Goal: Use online tool/utility: Utilize a website feature to perform a specific function

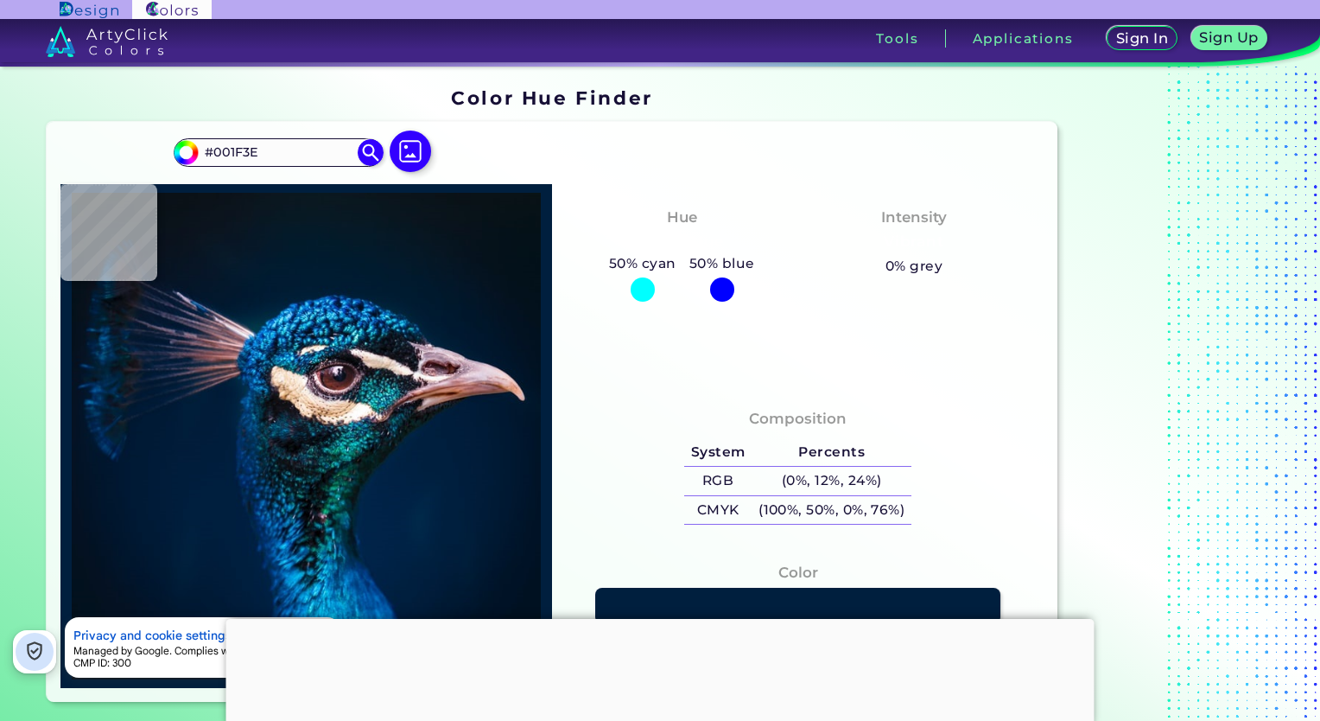
type input "#011c3a"
type input "#011C3A"
type input "#011c39"
type input "#011C39"
type input "#001c36"
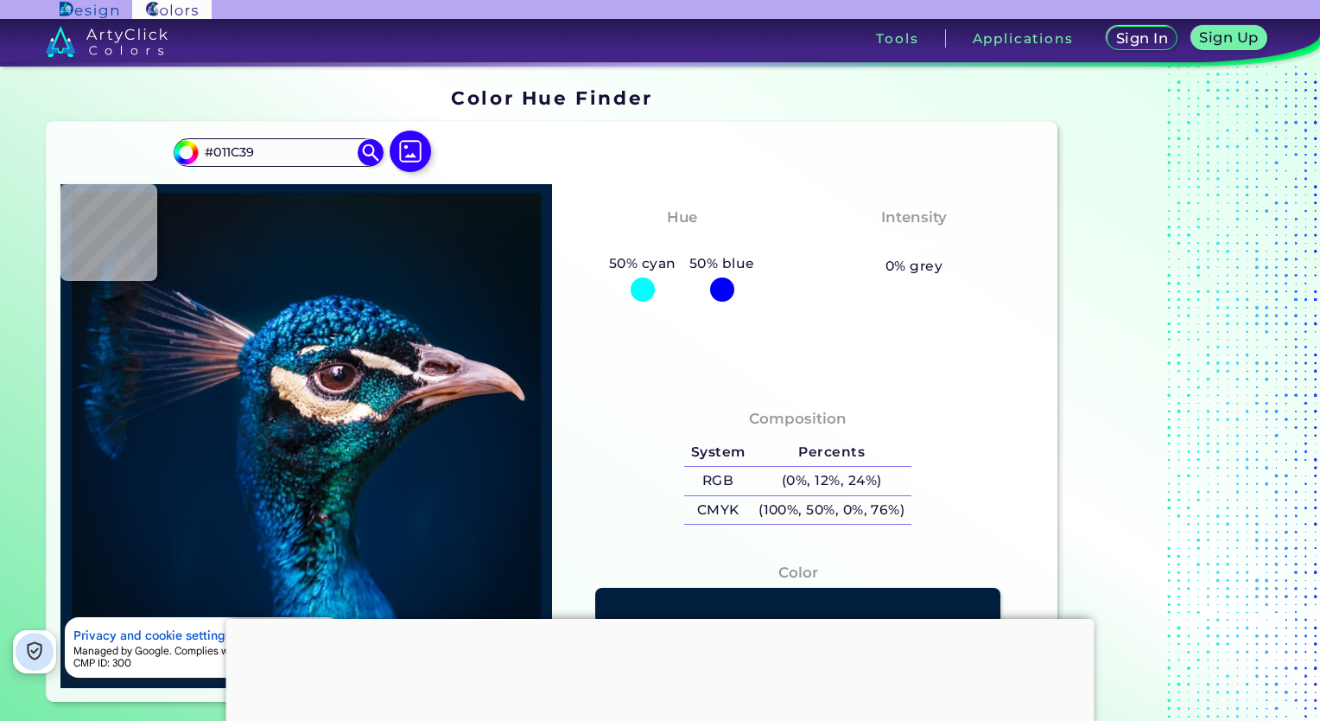
type input "#001C36"
type input "#0b346e"
type input "#0B346E"
type input "#0578a7"
type input "#0578A7"
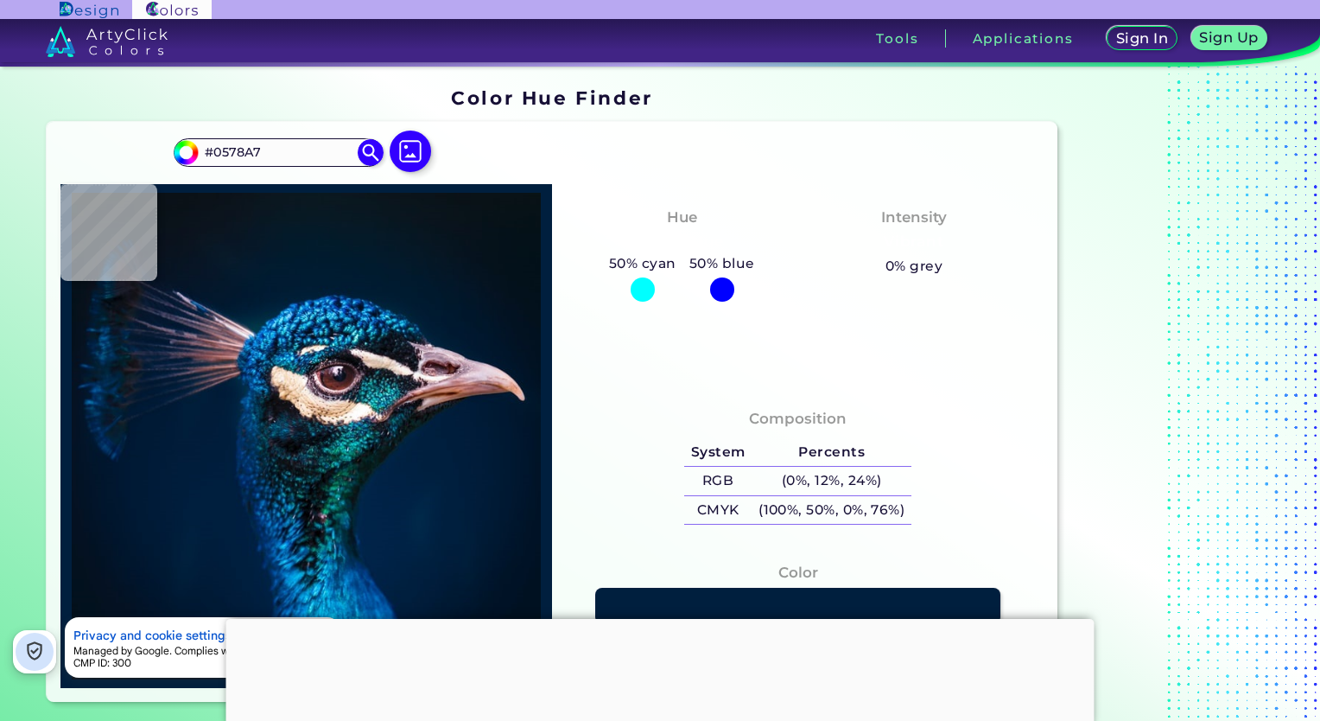
type input "#3293cf"
type input "#3293CF"
type input "#251e23"
type input "#251E23"
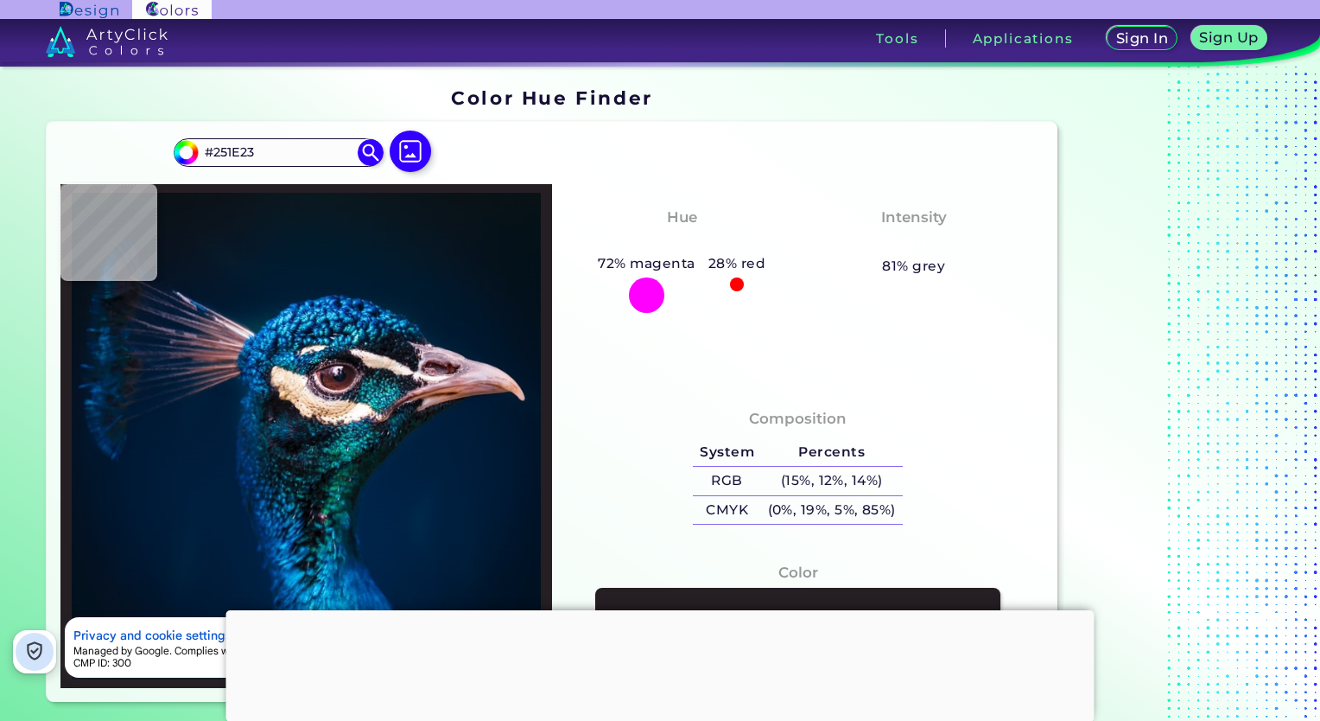
type input "#160e16"
type input "#160E16"
type input "#0c0712"
type input "#0C0712"
type input "#0e121d"
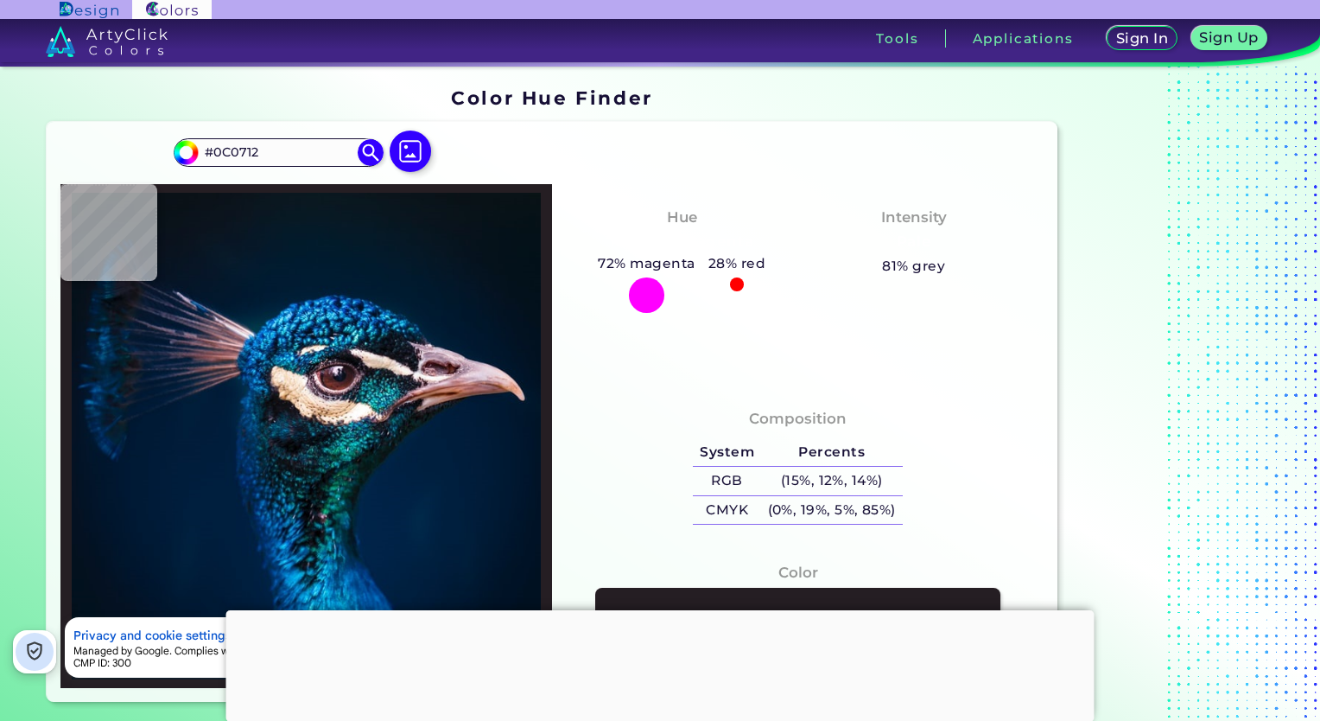
type input "#0E121D"
type input "#134f60"
type input "#134F60"
type input "#3e99ac"
type input "#3E99AC"
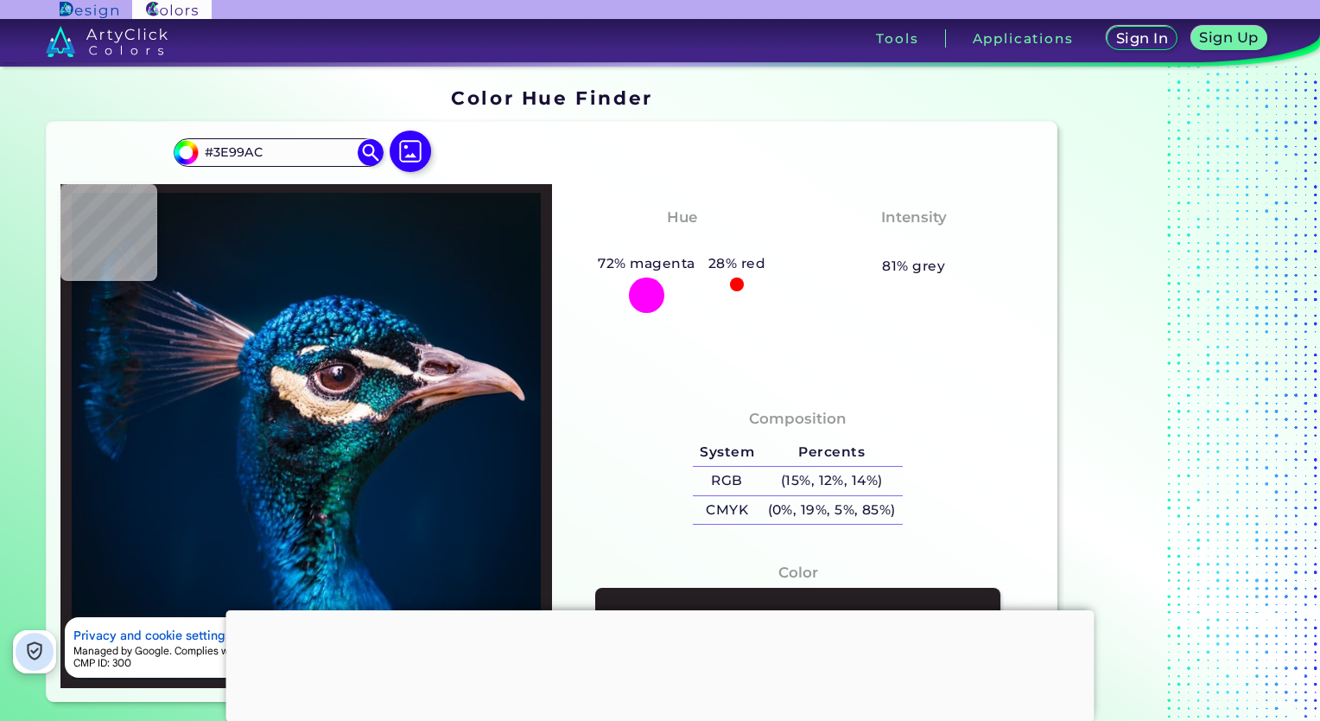
type input "#a27f89"
type input "#A27F89"
type input "#0e0e14"
type input "#0E0E14"
type input "#11141b"
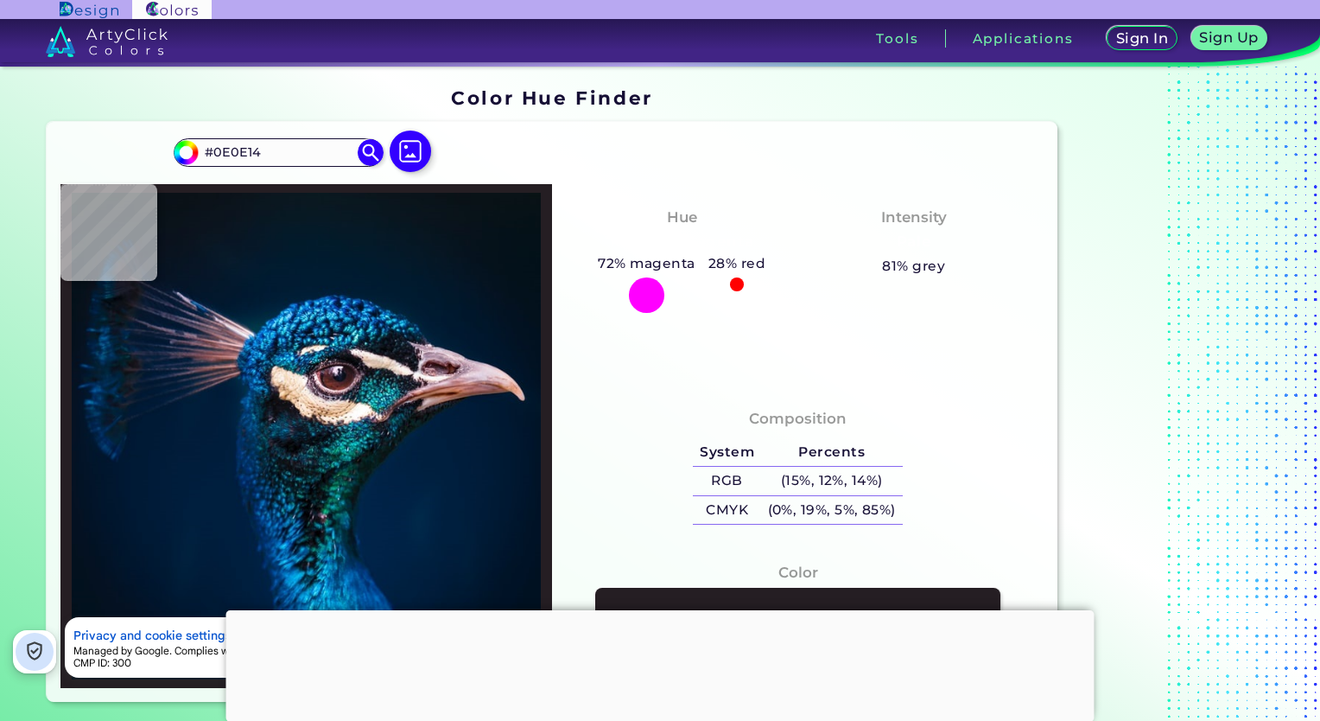
type input "#11141B"
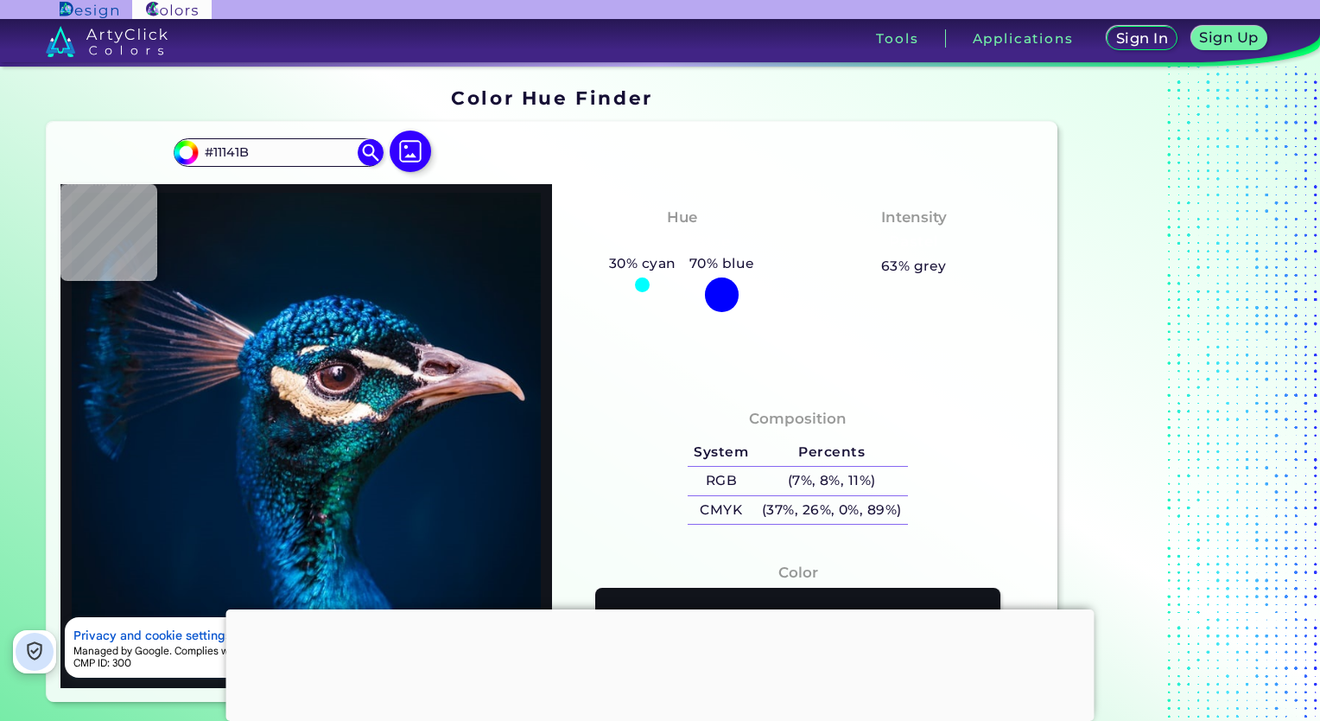
type input "#071217"
type input "#0b1315"
type input "#0B1315"
type input "#0e161a"
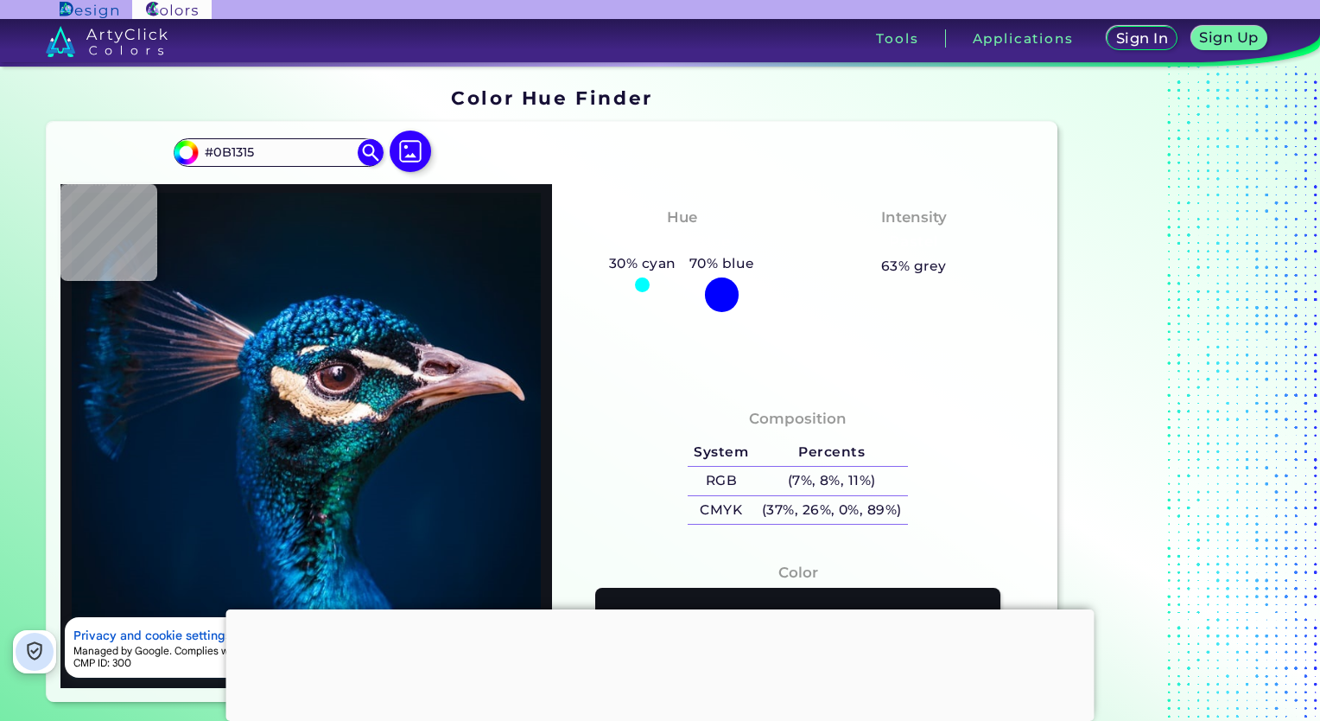
type input "#0E161A"
type input "#30262f"
type input "#30262F"
type input "#114348"
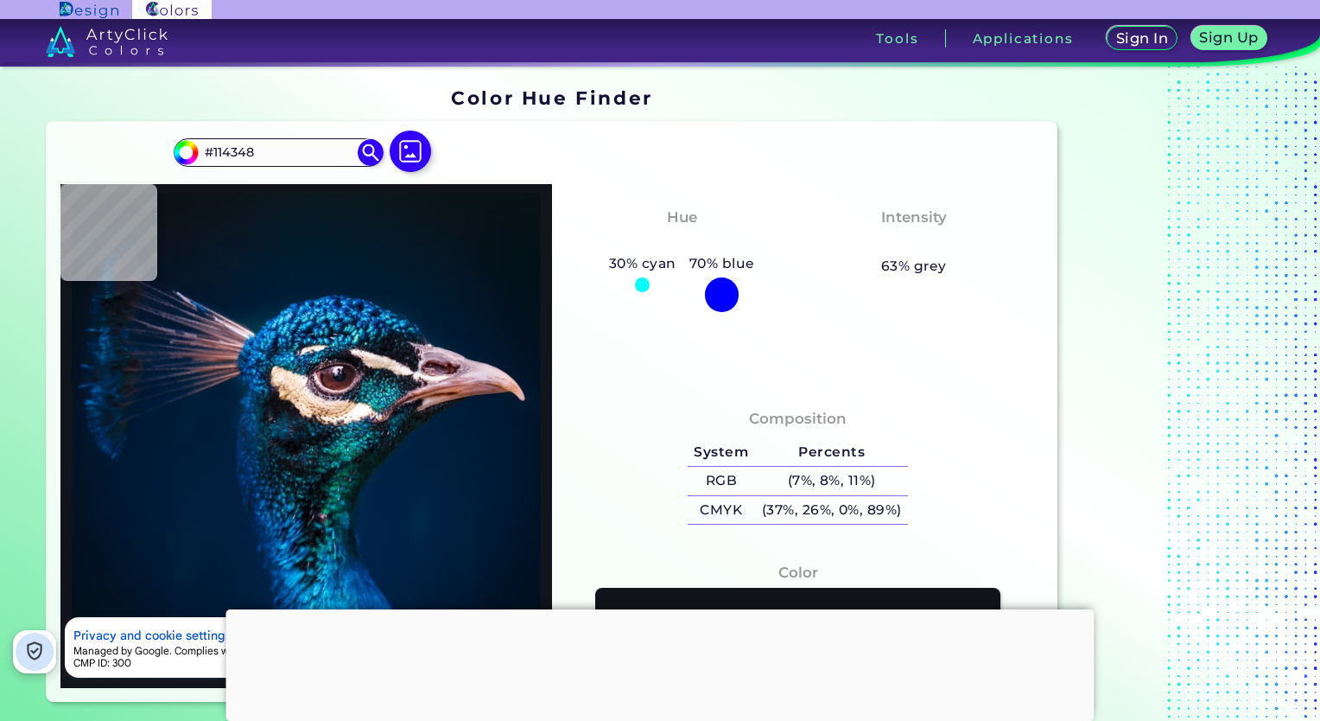
type input "#315169"
type input "#4cdcf2"
type input "#4CDCF2"
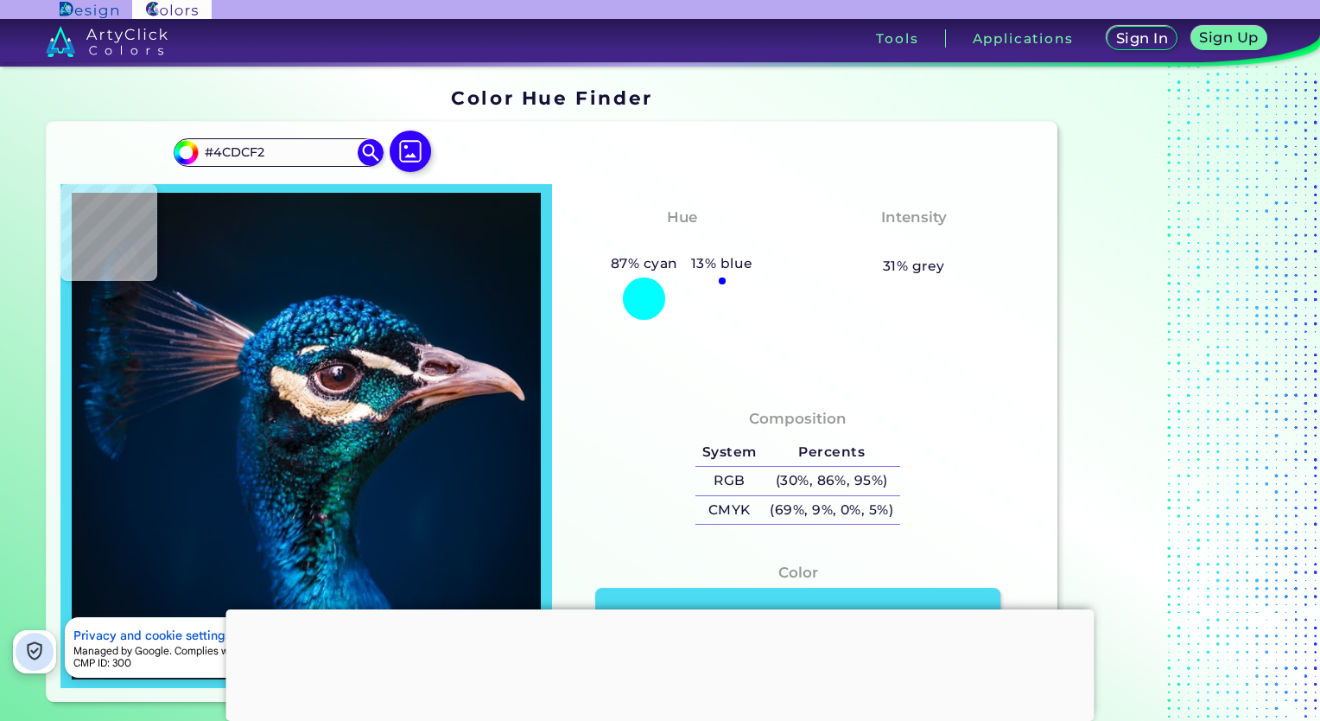
type input "#001e36"
type input "#001E36"
type input "#011b32"
type input "#011B32"
type input "#011c2f"
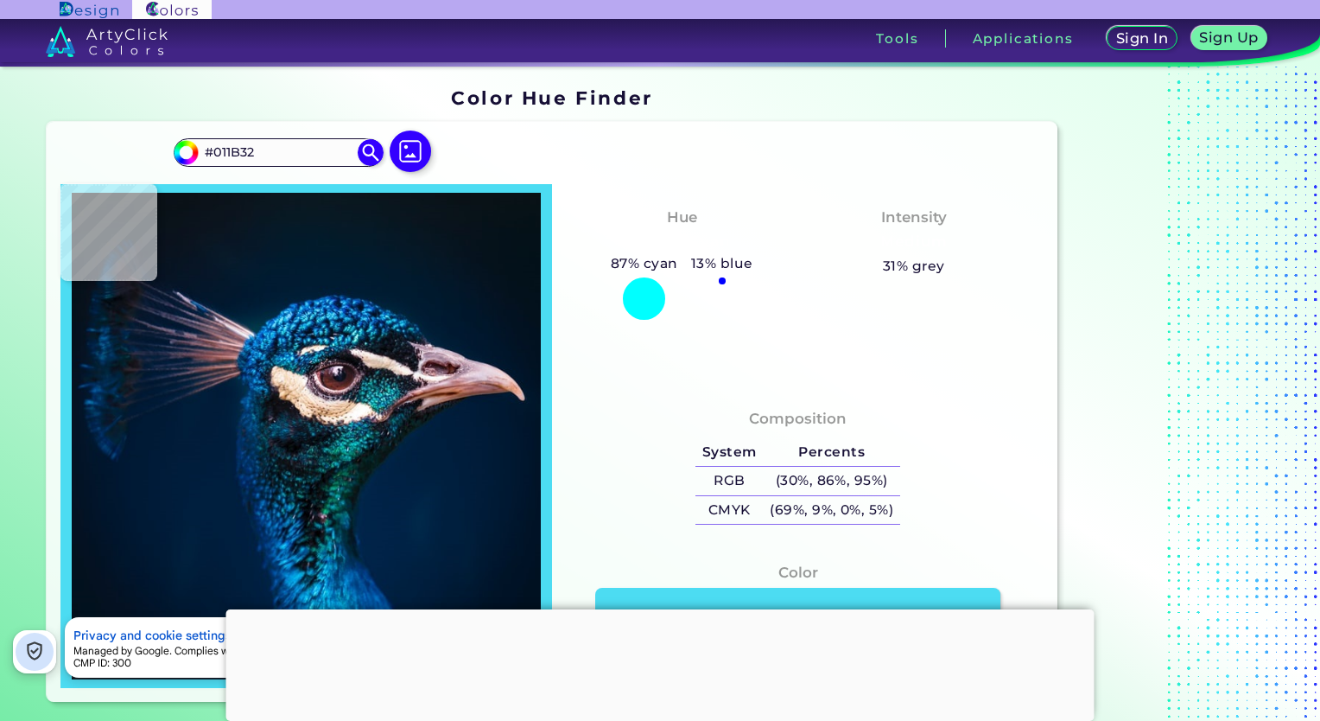
type input "#011C2F"
type input "#031a2c"
type input "#031A2C"
type input "#04192a"
type input "#04192A"
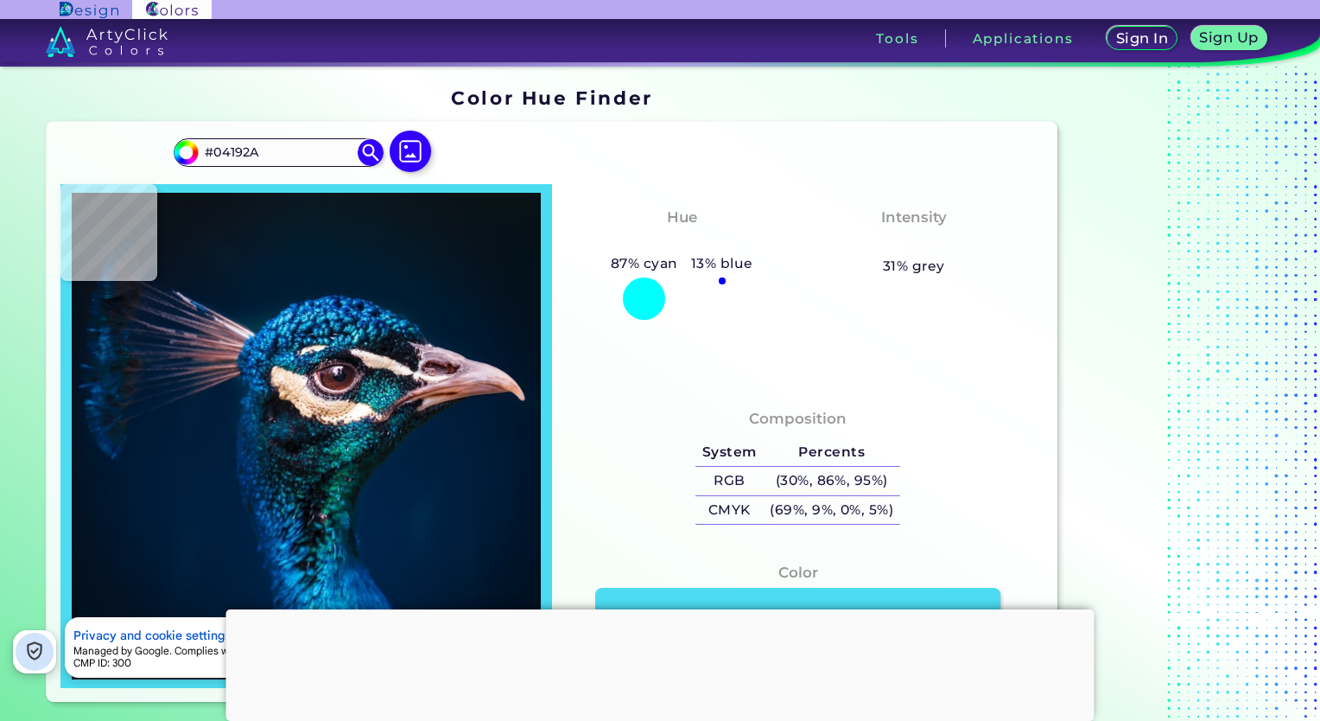
type input "#051826"
type input "#061726"
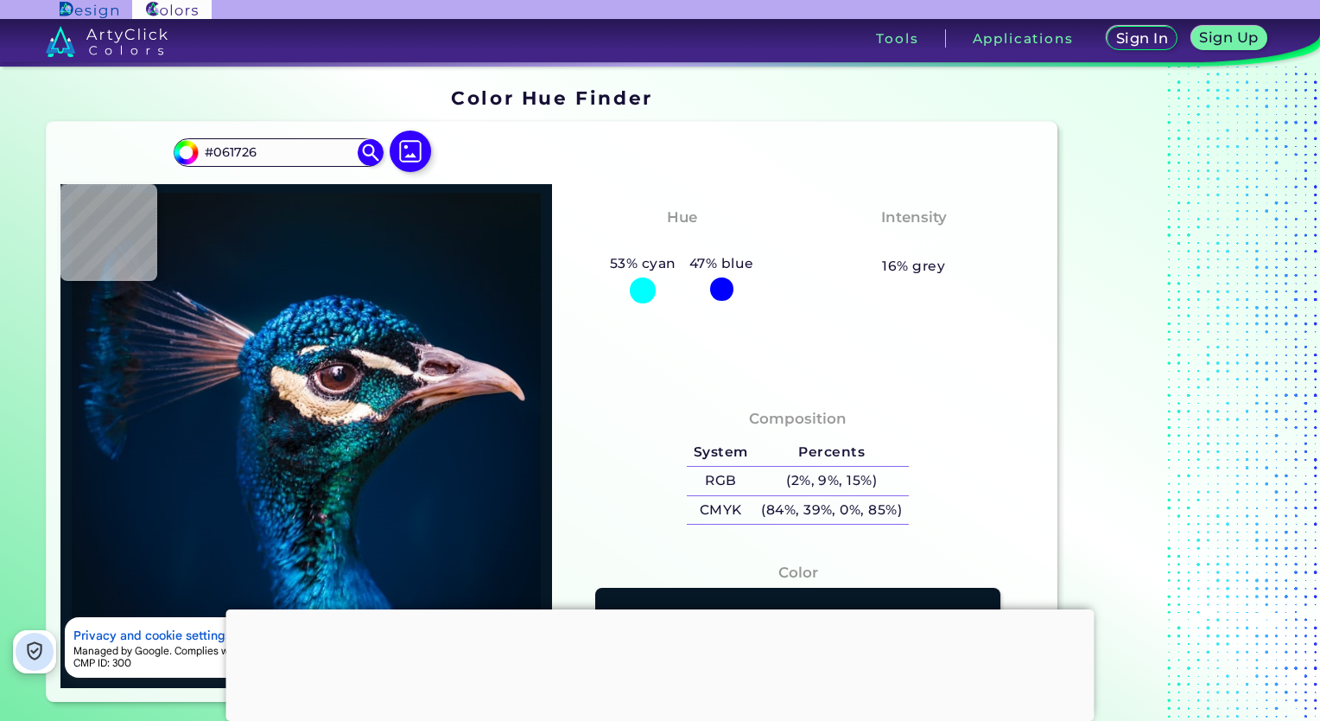
type input "#071723"
type input "#091622"
type input "#0b1620"
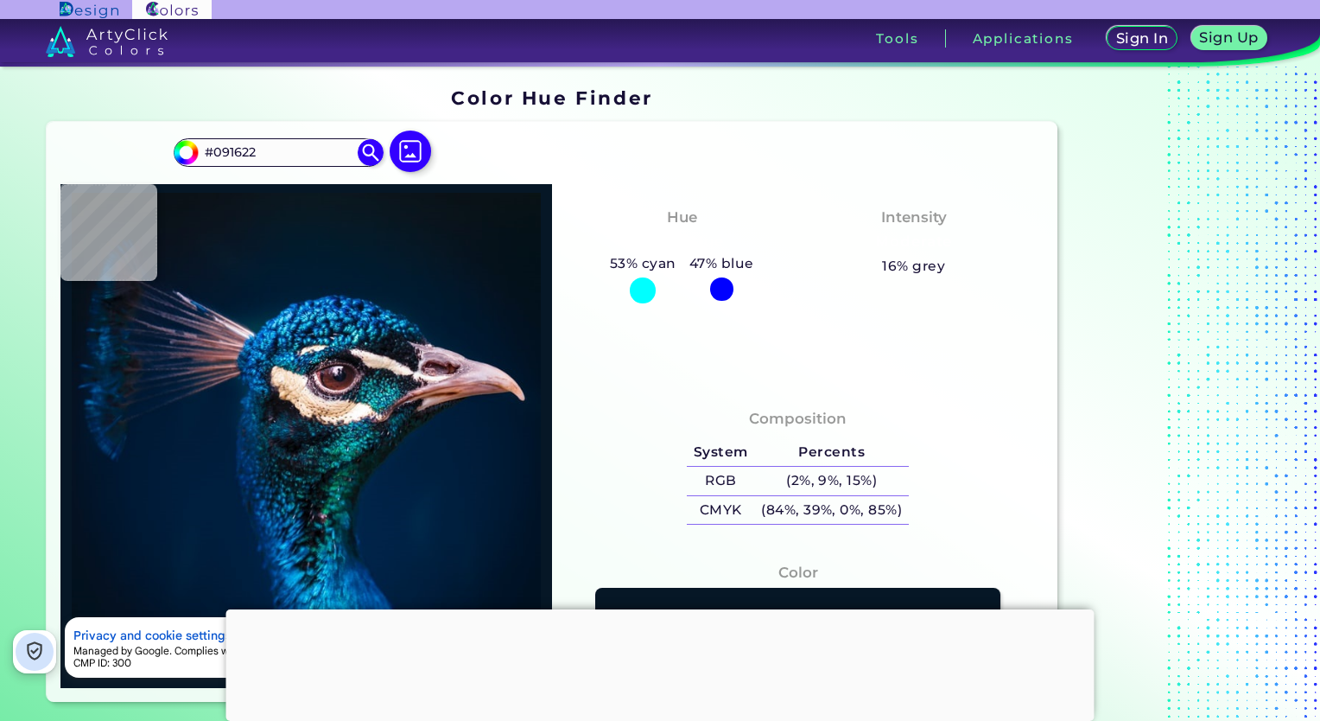
type input "#0B1620"
type input "#0a171f"
type input "#0A171F"
click at [401, 147] on img at bounding box center [411, 151] width 50 height 50
click at [0, 0] on input "file" at bounding box center [0, 0] width 0 height 0
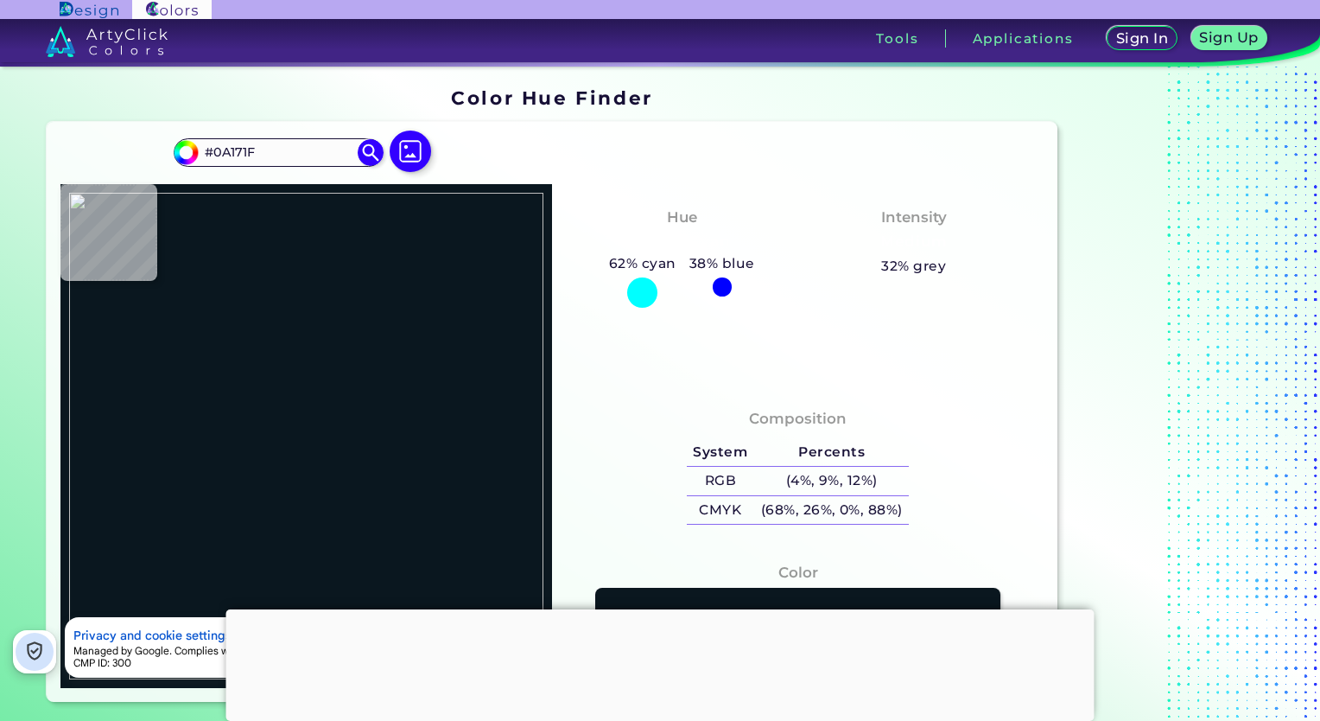
type input "#3c4649"
type input "#3C4649"
type input "#404d4f"
type input "#404D4F"
type input "#c1bfbb"
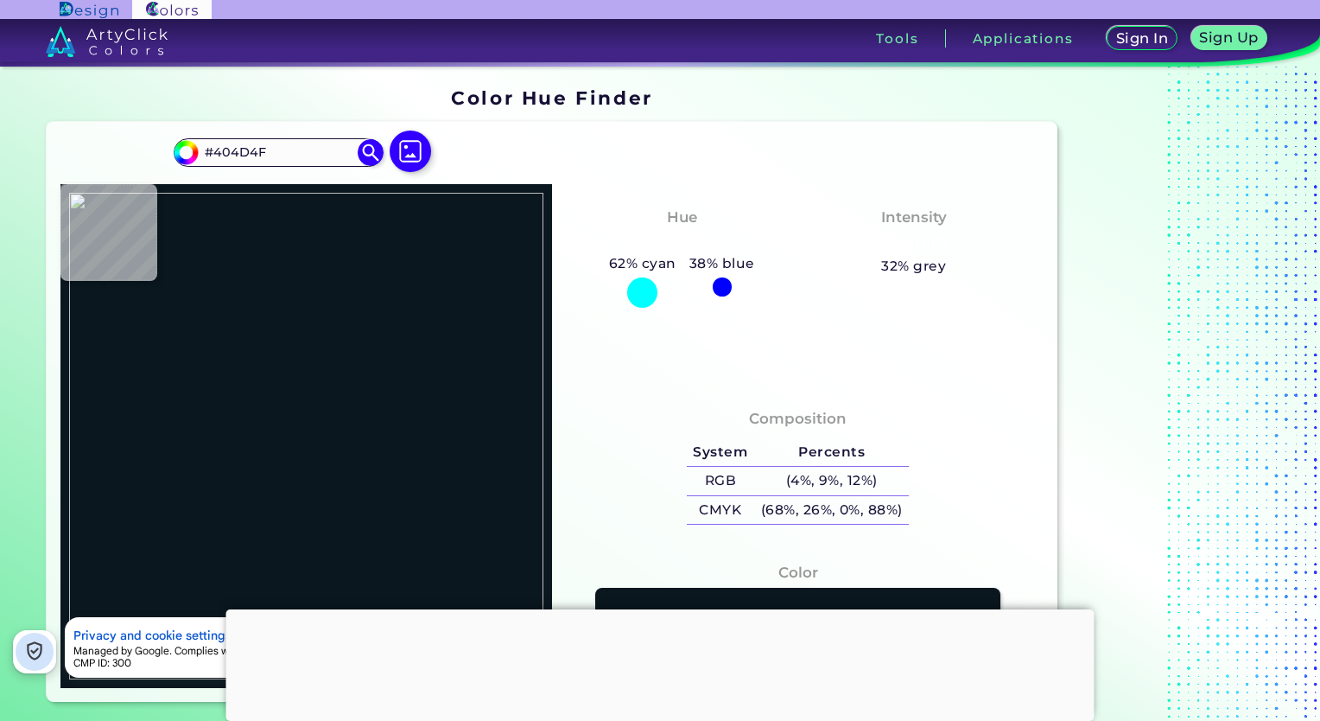
type input "#C1BFBB"
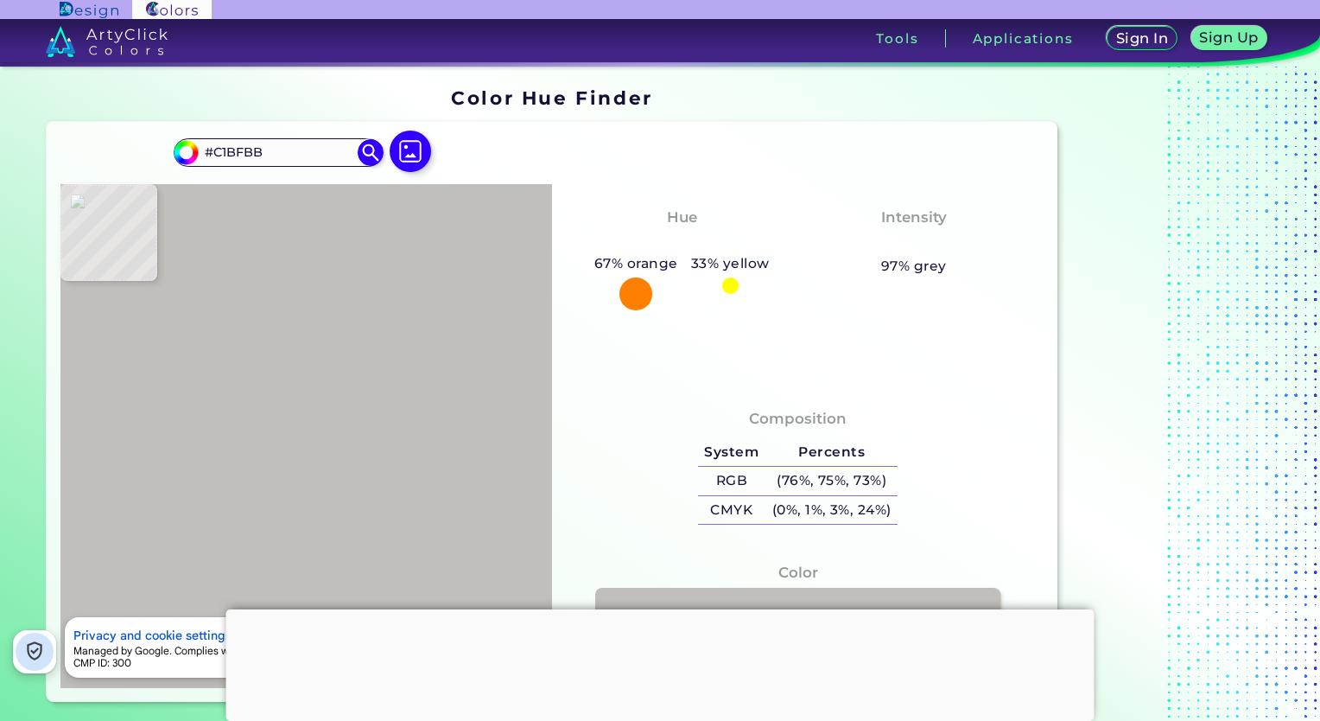
type input "#969490"
type input "#a3a19d"
type input "#A3A19D"
type input "#c0beba"
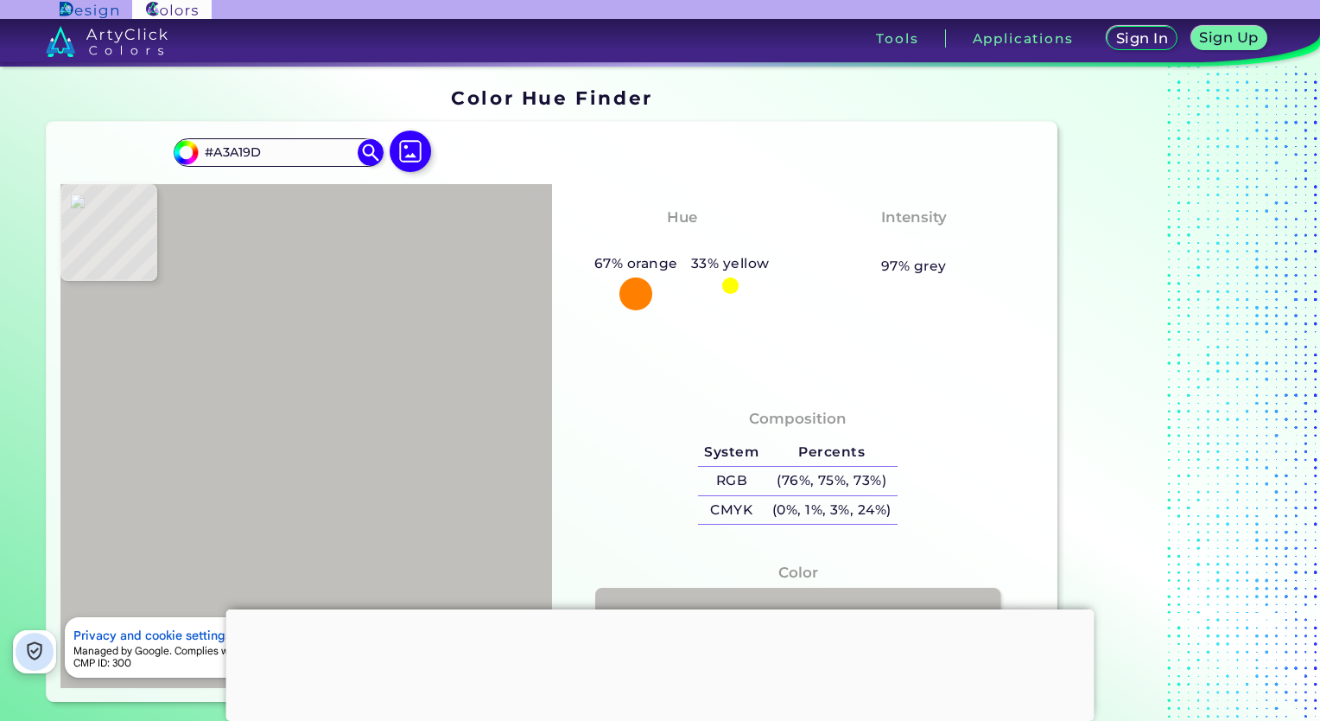
type input "#C0BEBA"
type input "#c1bfbb"
type input "#C1BFBB"
type input "#c6c5c1"
type input "#C6C5C1"
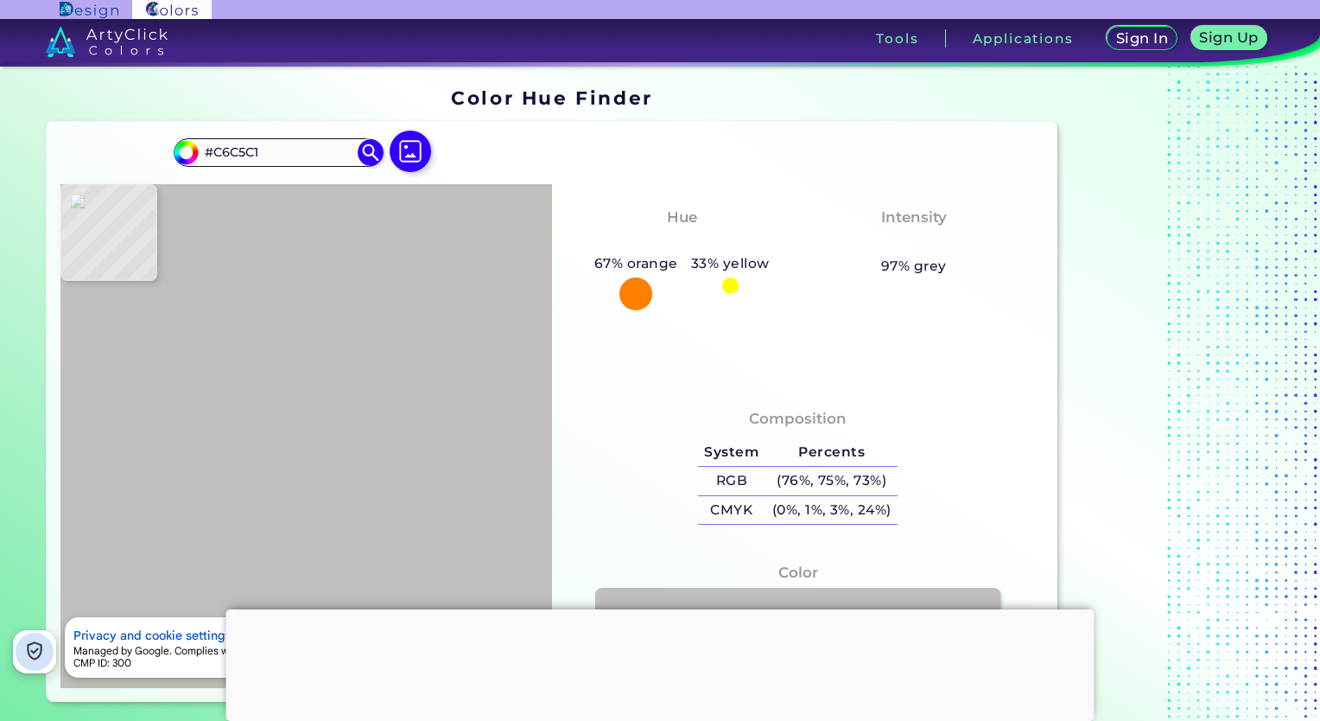
type input "#bab8b7"
type input "#BAB8B7"
type input "#b7b6b2"
type input "#B7B6B2"
type input "#b6b4b0"
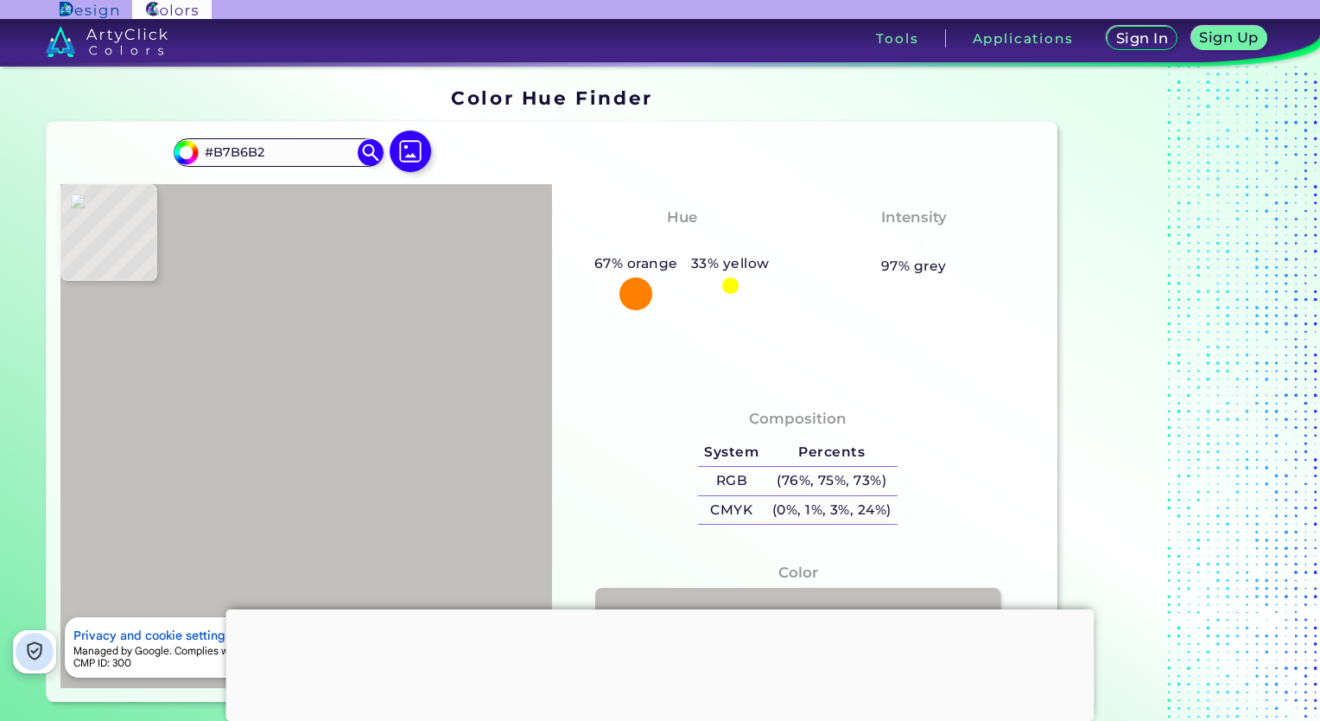
type input "#B6B4B0"
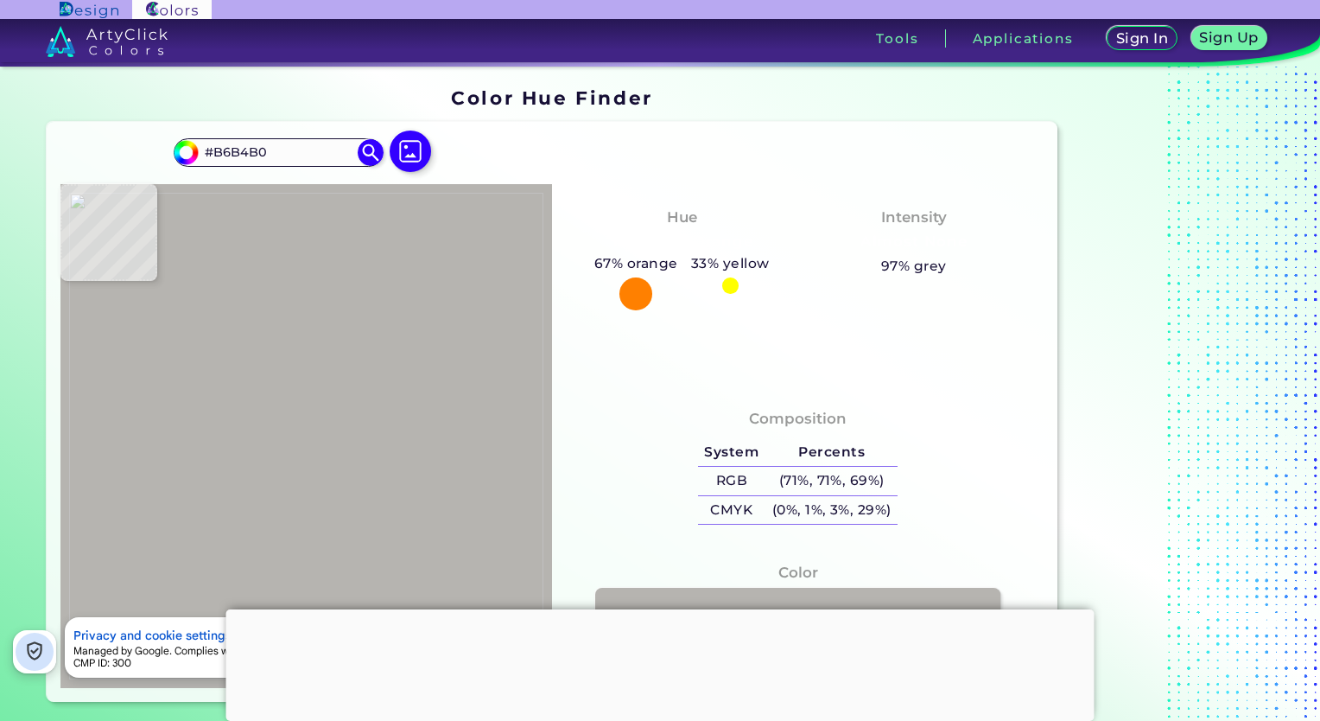
type input "#b9b7b1"
type input "#B9B7B1"
type input "#bcb9b3"
type input "#BCB9B3"
type input "#b4b9b4"
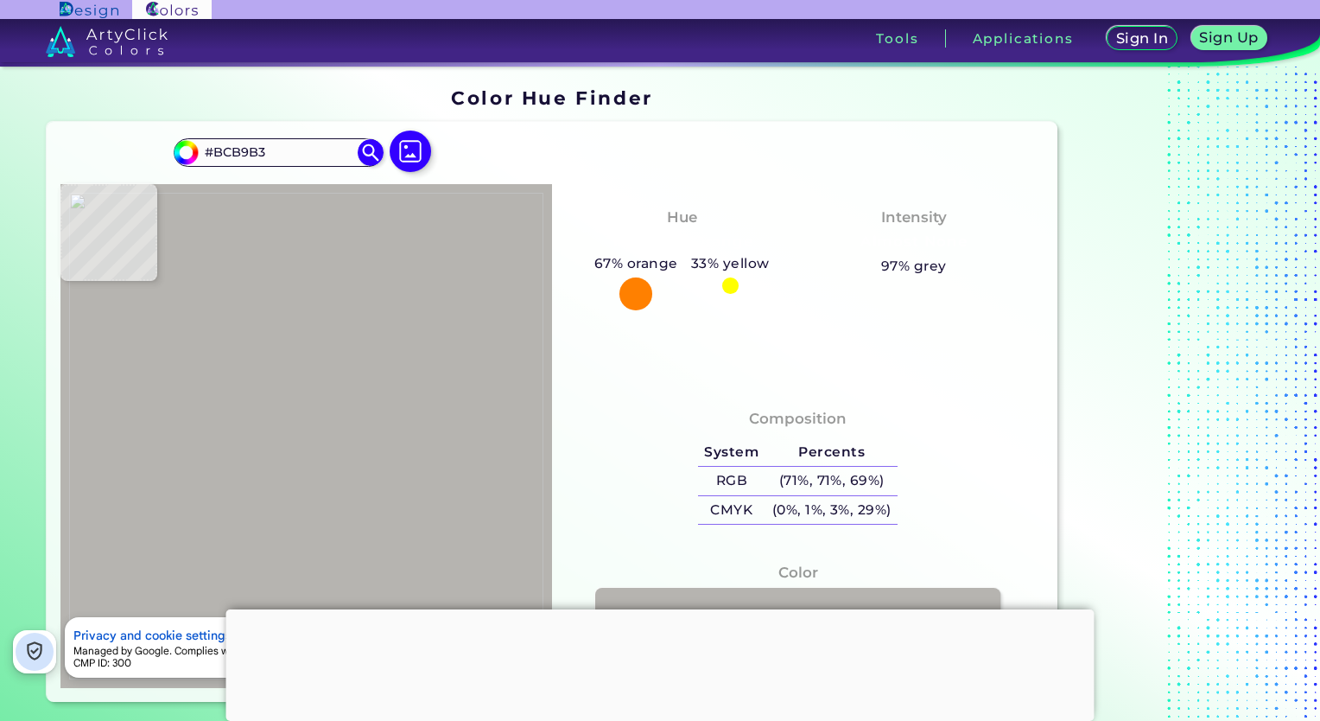
type input "#B4B9B4"
type input "#aac1d7"
type input "#AAC1D7"
type input "#6d95c6"
type input "#6D95C6"
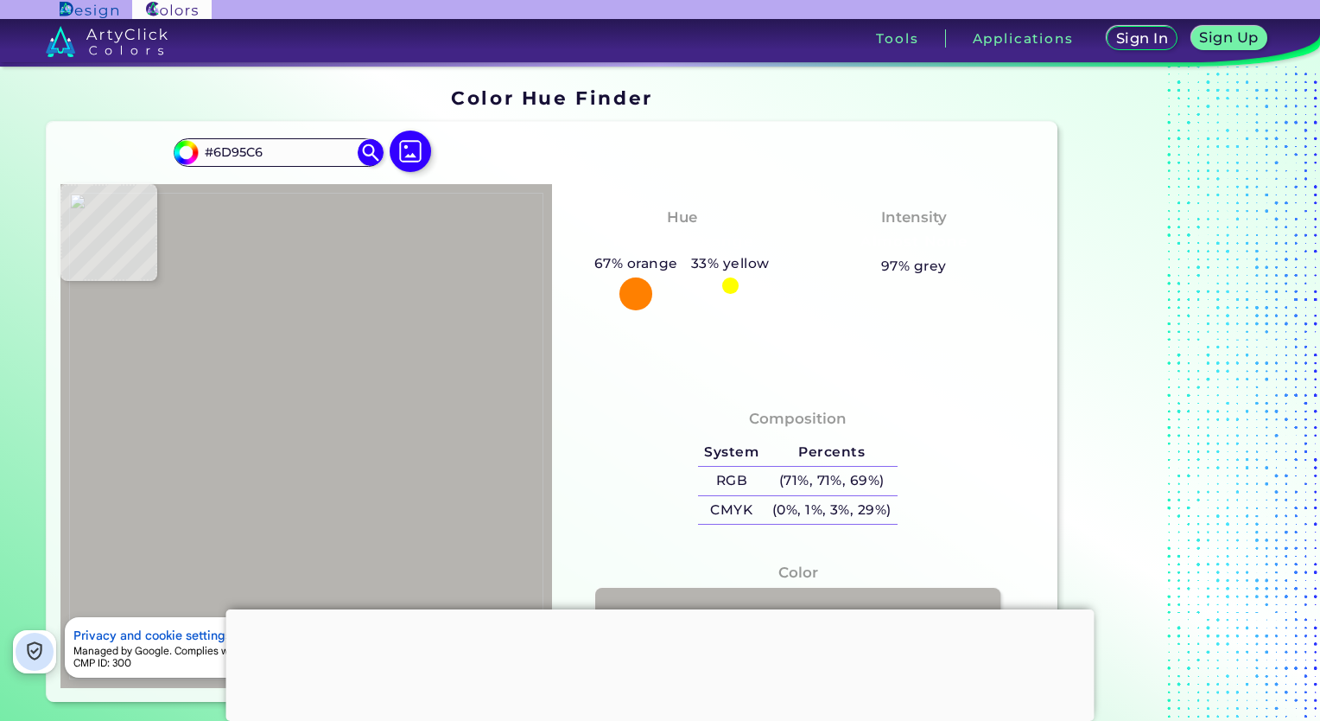
type input "#245b9e"
type input "#245B9E"
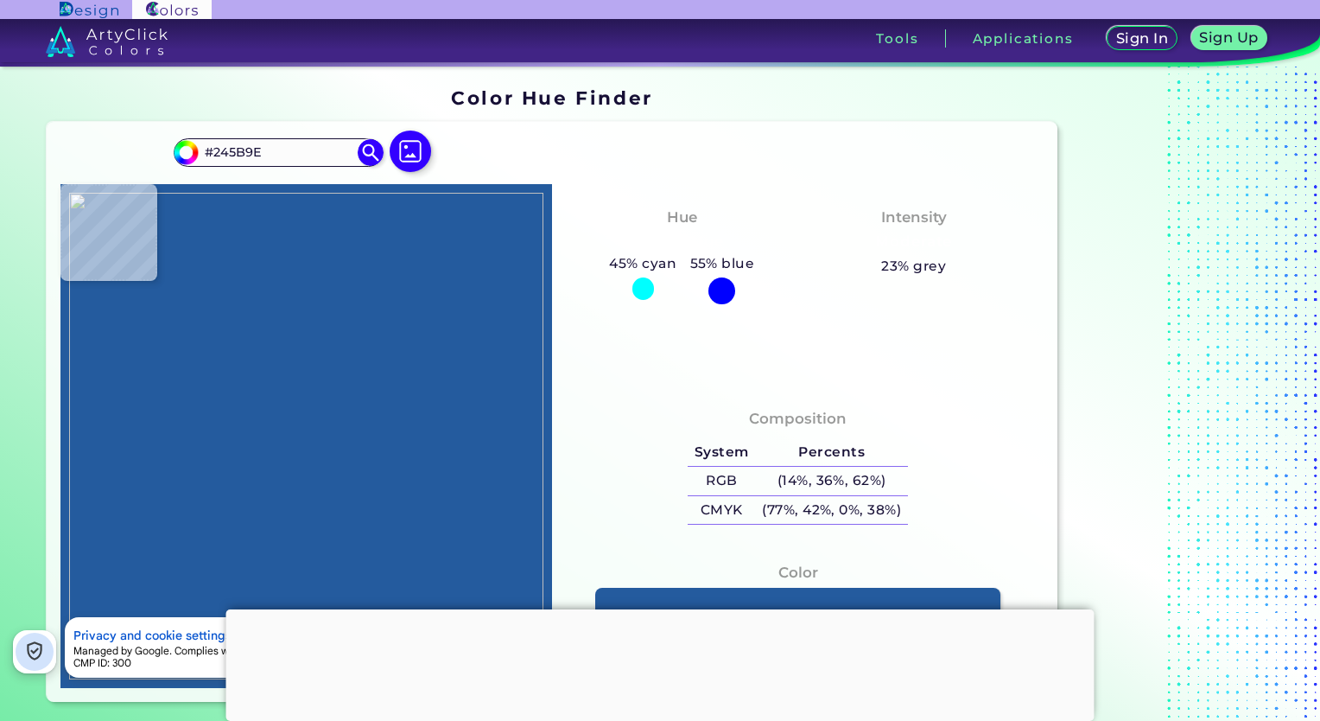
type input "#2460a2"
type input "#2460A2"
type input "#1e5c9e"
type input "#1E5C9E"
type input "#2466a3"
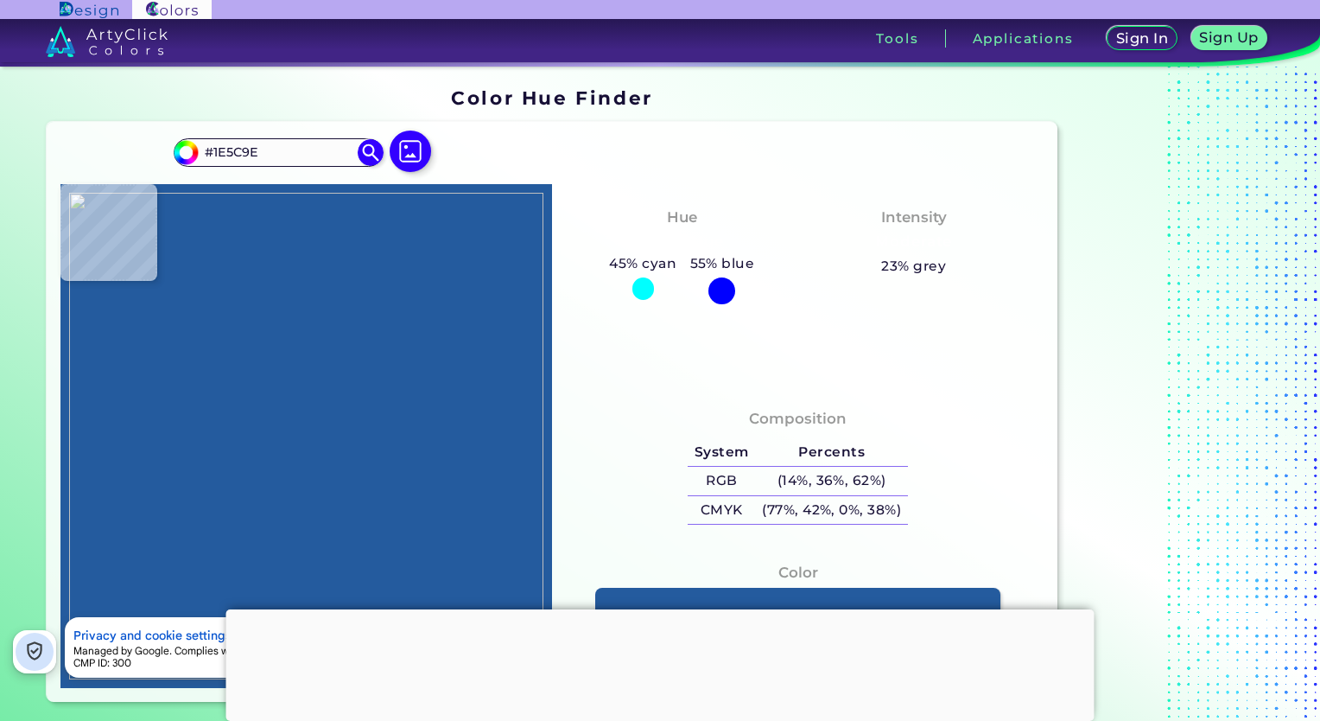
type input "#2466A3"
type input "#346c99"
type input "#346C99"
type input "#87a9c2"
type input "#87A9C2"
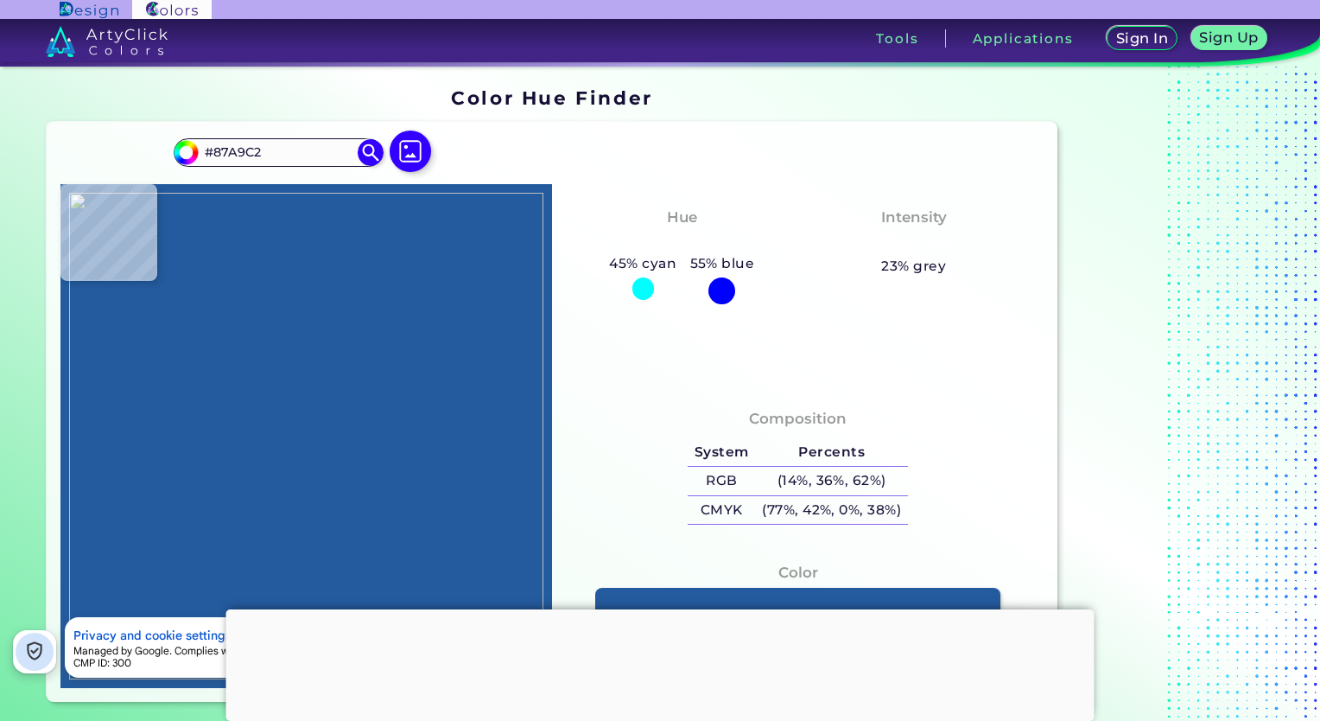
type input "#86a9c2"
type input "#86A9C2"
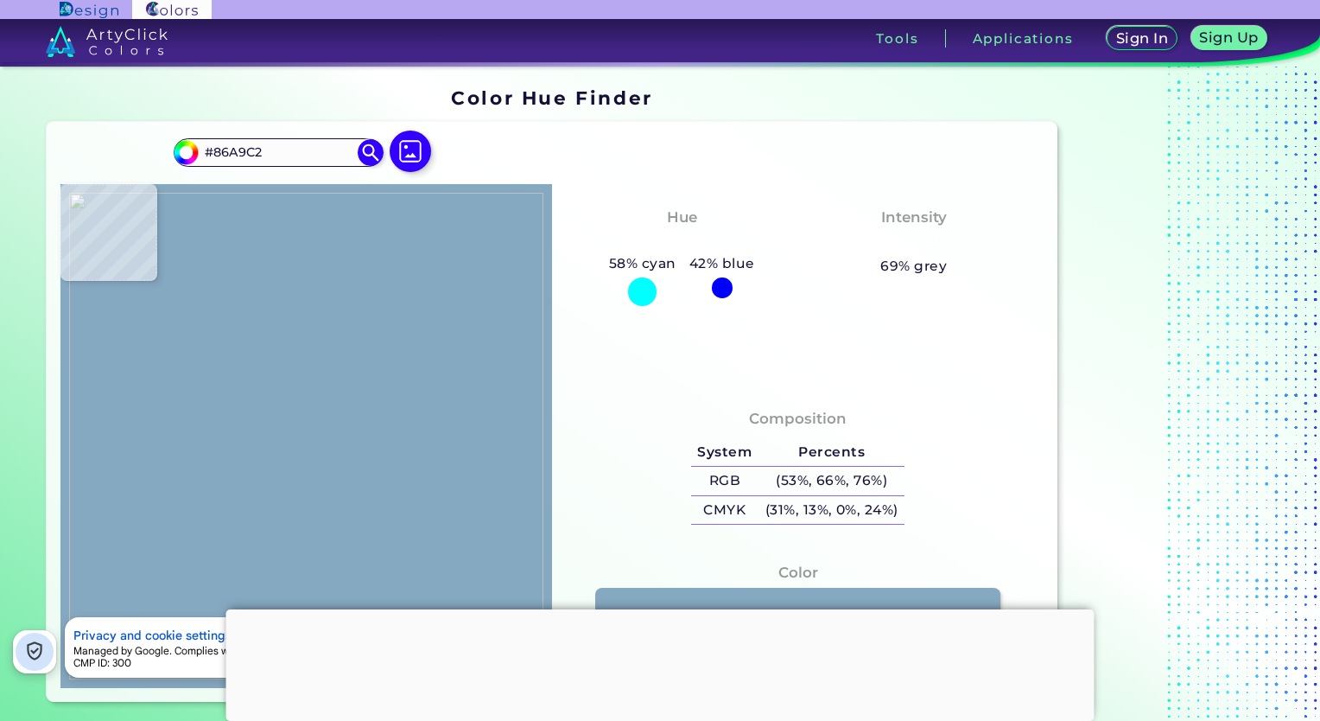
type input "#85a9c3"
type input "#85A9C3"
type input "#276498"
type input "#175e9f"
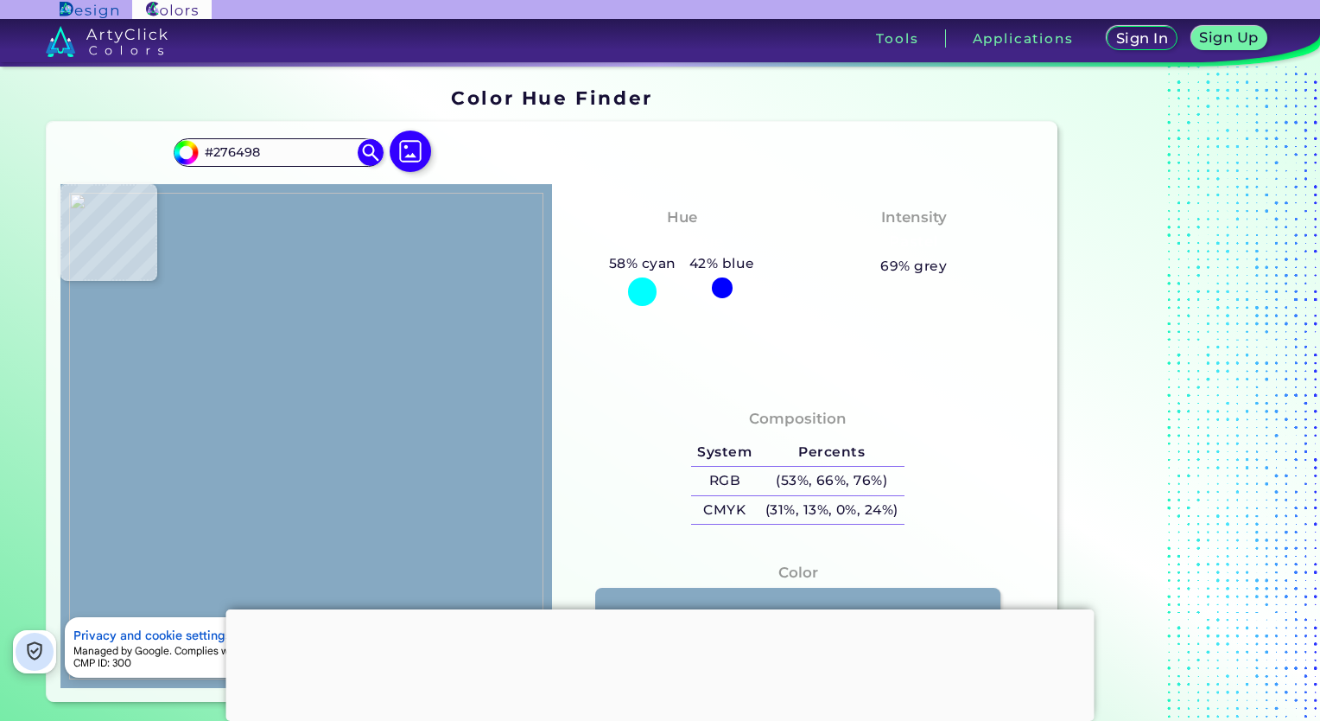
type input "#175E9F"
type input "#1961a1"
type input "#1961A1"
type input "#1861a1"
type input "#1861A1"
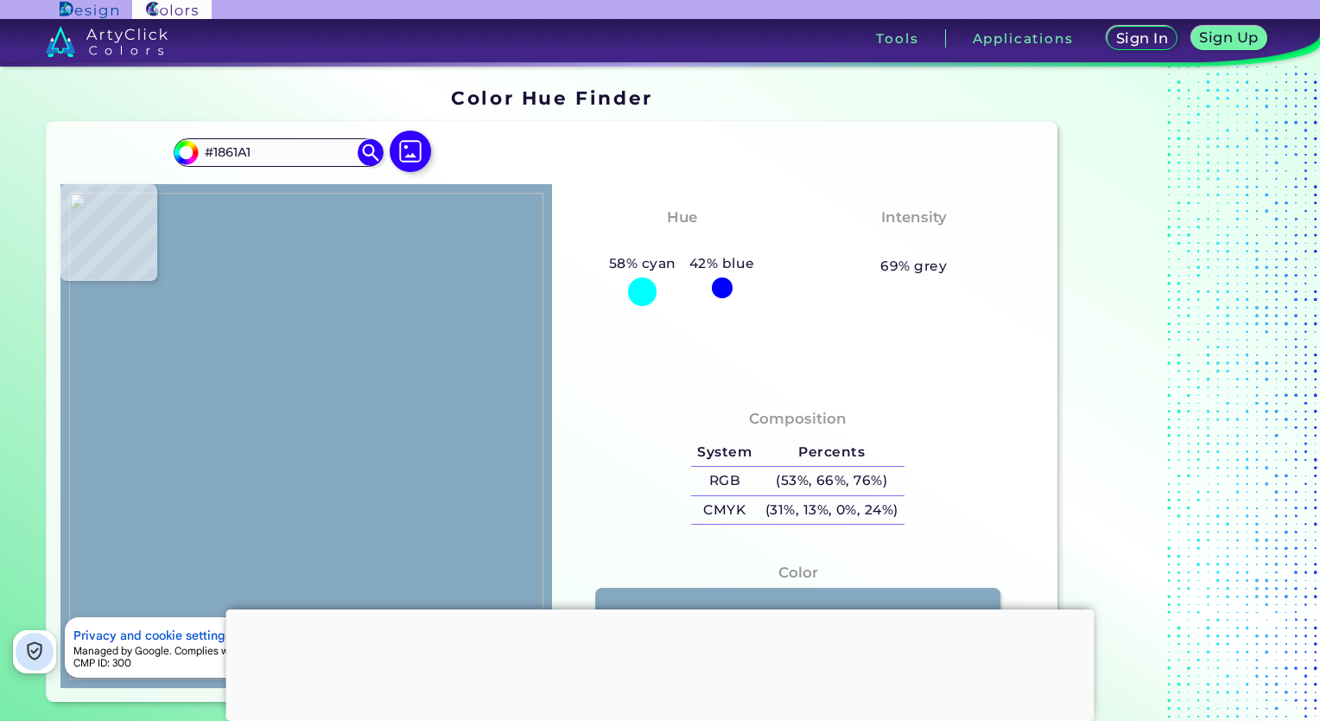
type input "#326daf"
type input "#326DAF"
type input "#5389c8"
type input "#5389C8"
type input "#5690d3"
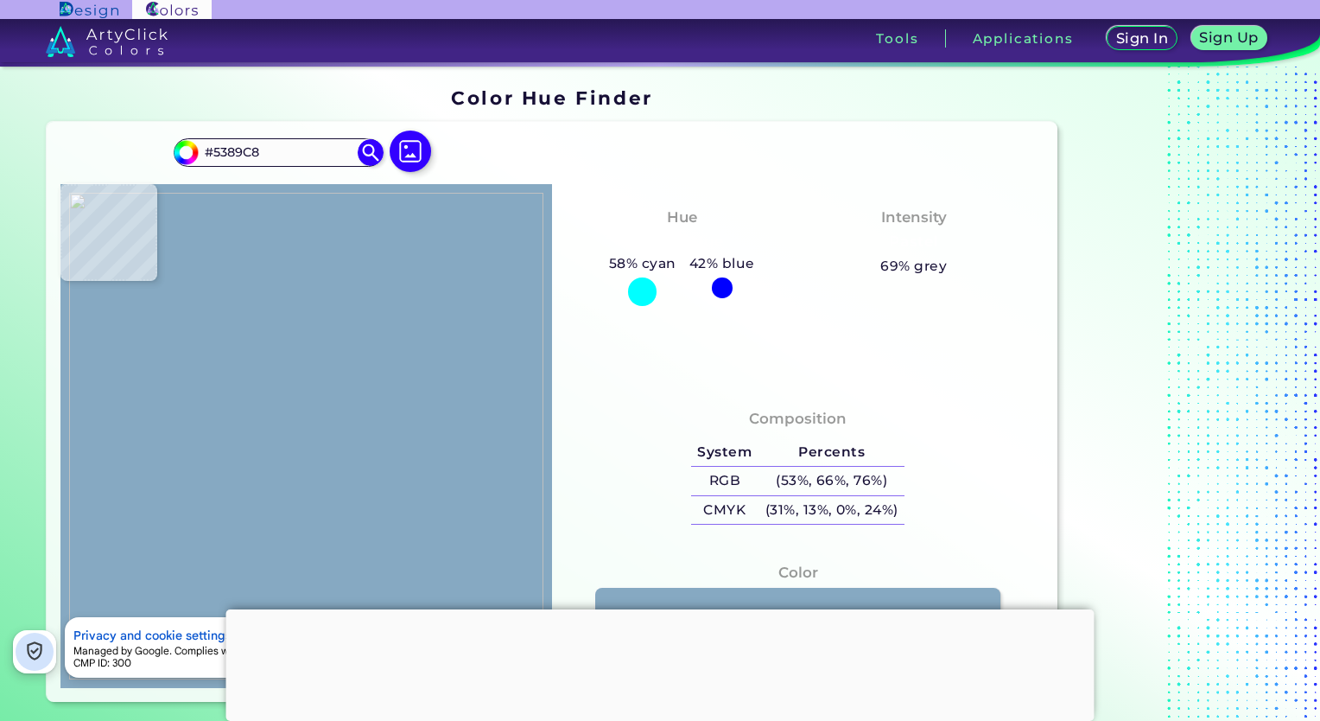
type input "#5690D3"
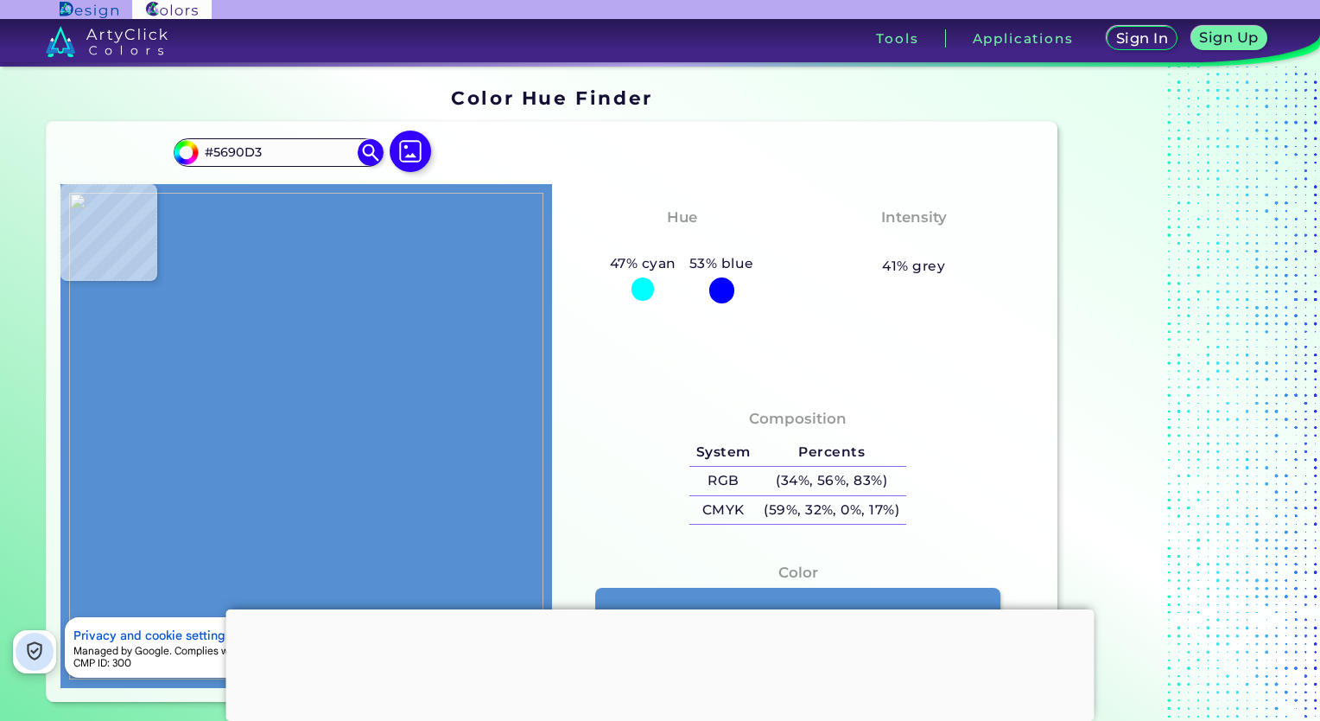
type input "#2a6bb2"
type input "#2A6BB2"
type input "#1461b2"
type input "#1461B2"
type input "#1062b6"
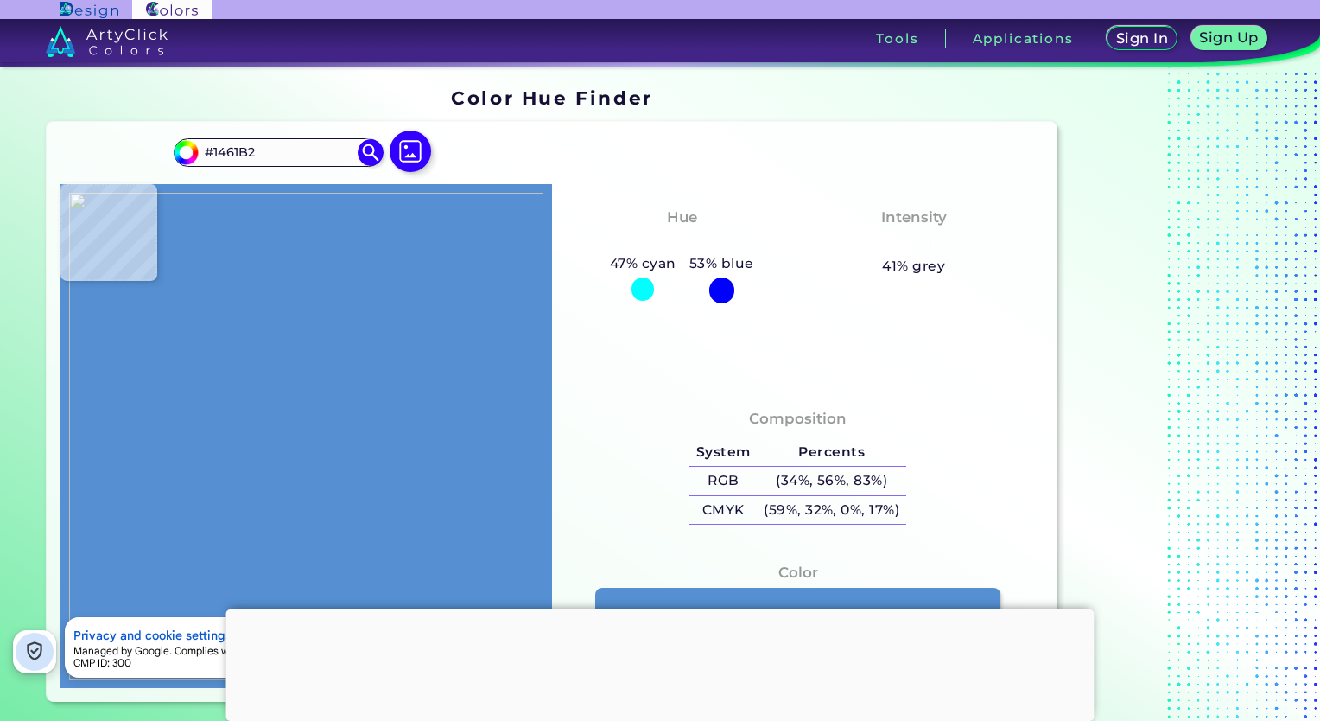
type input "#1062B6"
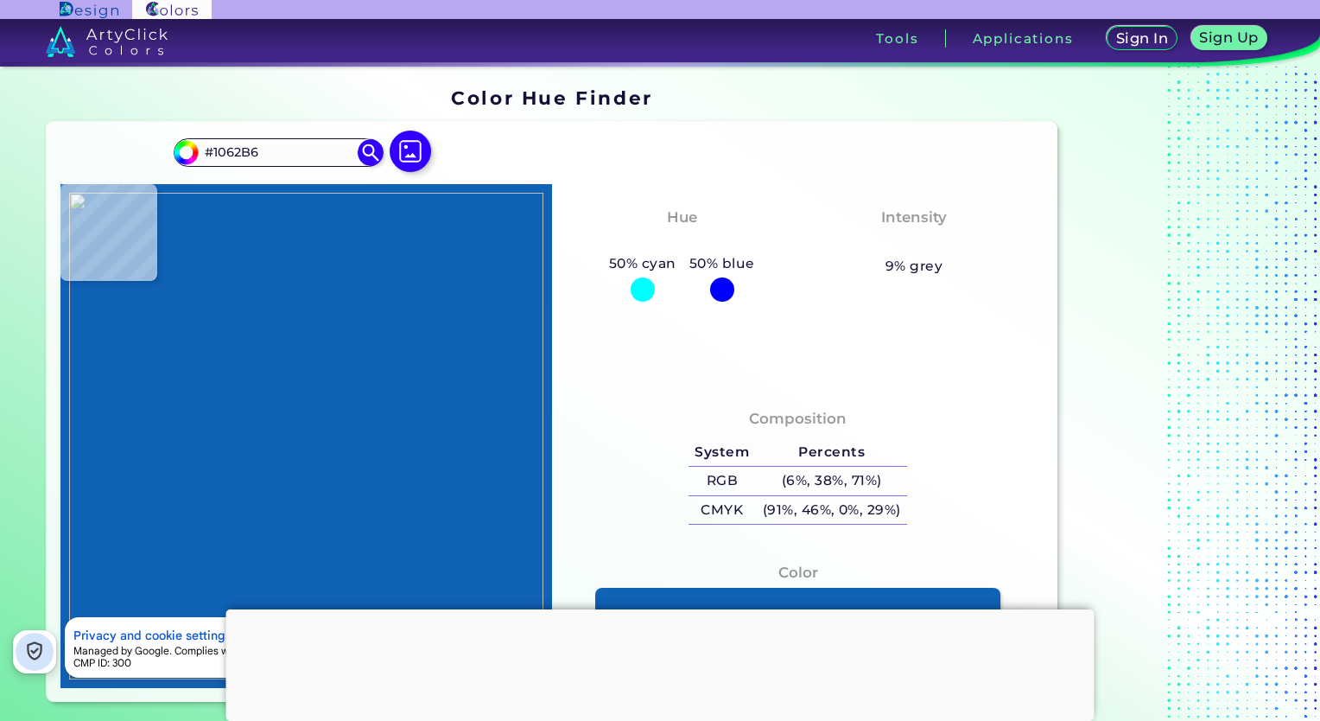
type input "#1265b9"
type input "#1265B9"
type input "#a3bccf"
type input "#A3BCCF"
type input "#c1b6b5"
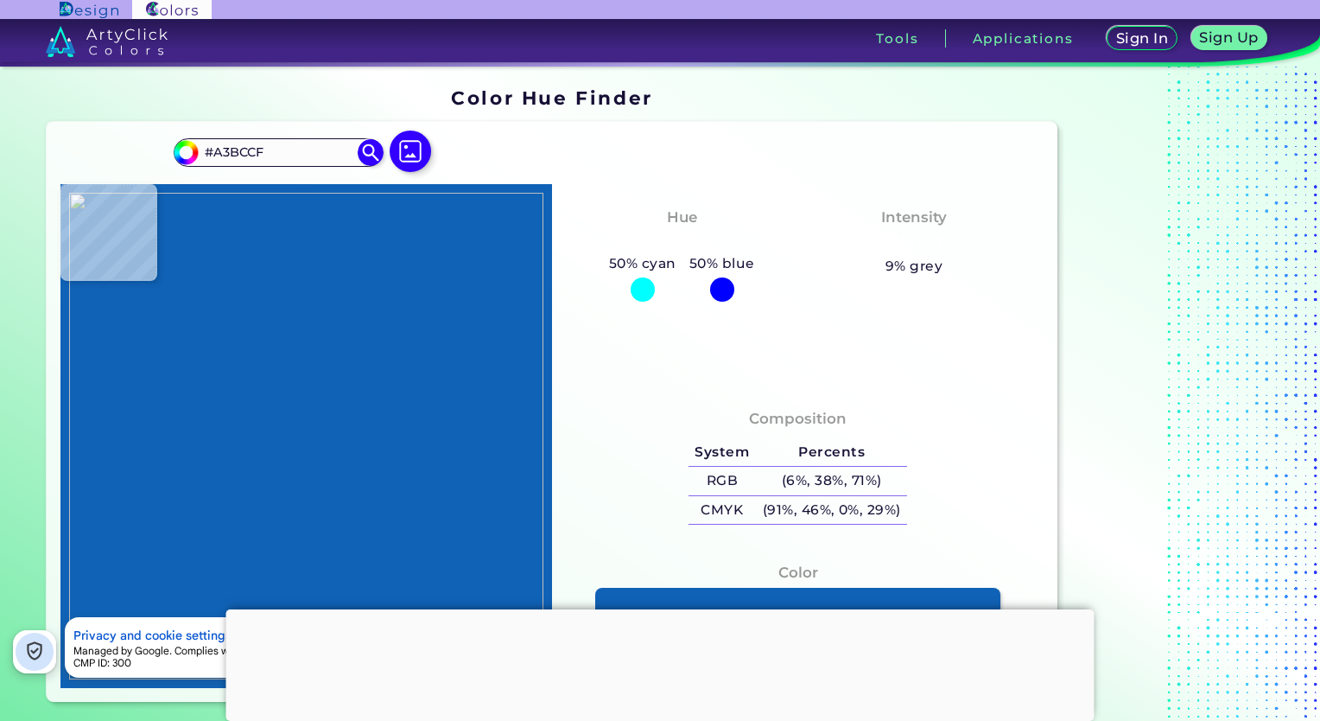
type input "#C1B6B5"
type input "#b6b4b0"
type input "#B6B4B0"
type input "#7e7d79"
type input "#7E7D79"
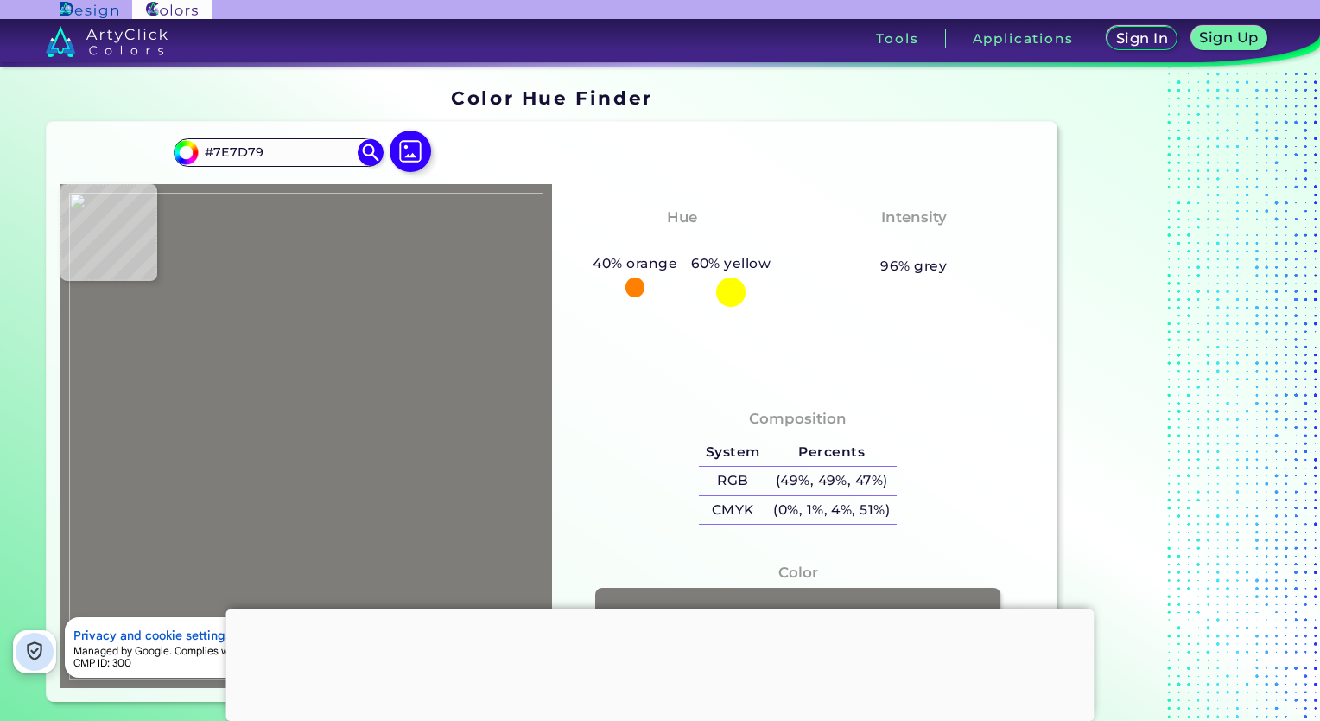
type input "#3a3935"
type input "#3A3935"
type input "#c1bfbb"
type input "#C1BFBB"
type input "#c2c0b9"
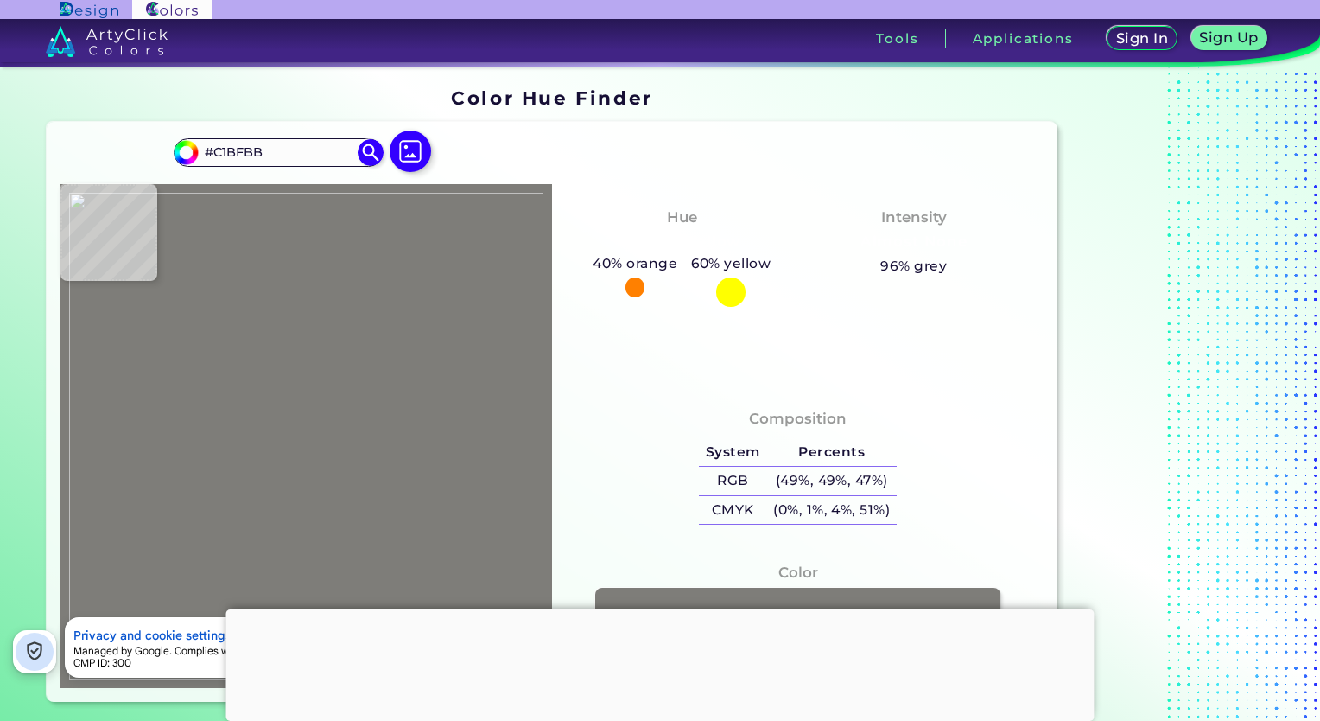
type input "#C2C0B9"
type input "#c4c3b8"
type input "#C4C3B8"
type input "#d0cbcd"
type input "#D0CBCD"
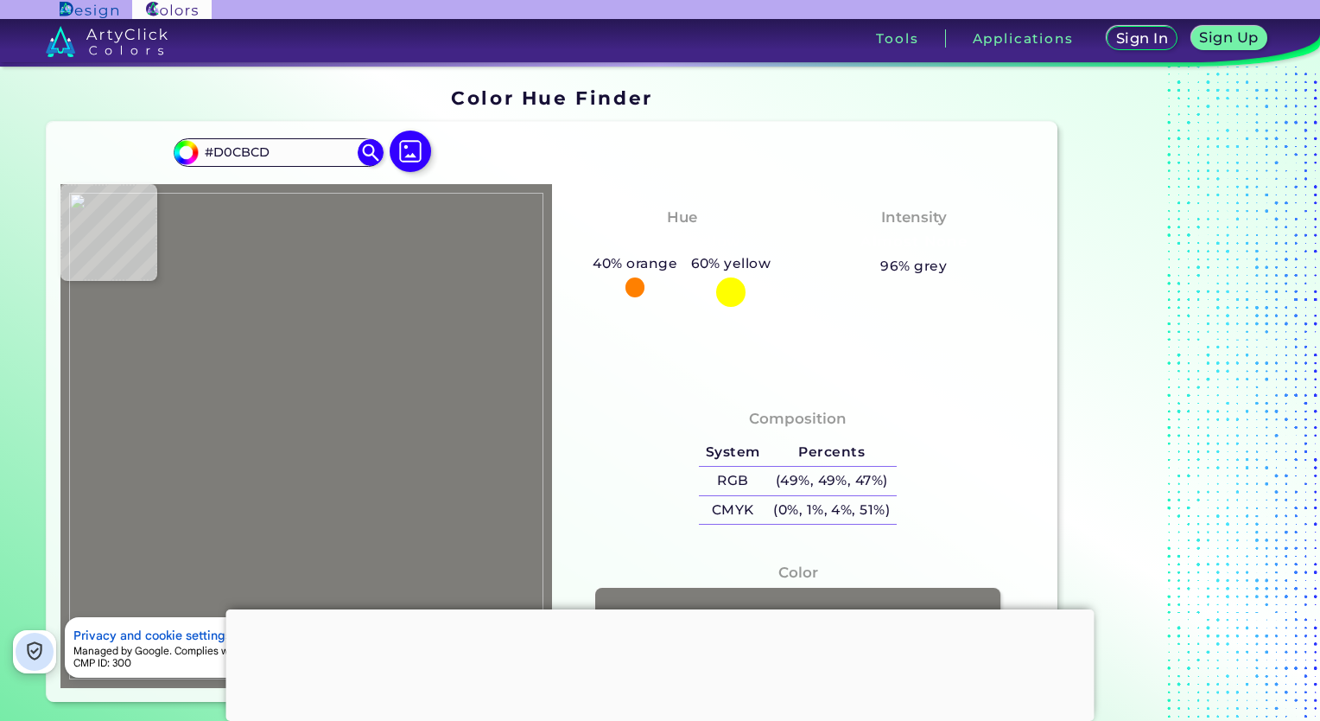
type input "#c9d3db"
type input "#C9D3DB"
type input "#788aa6"
type input "#788AA6"
type input "#a7bcd4"
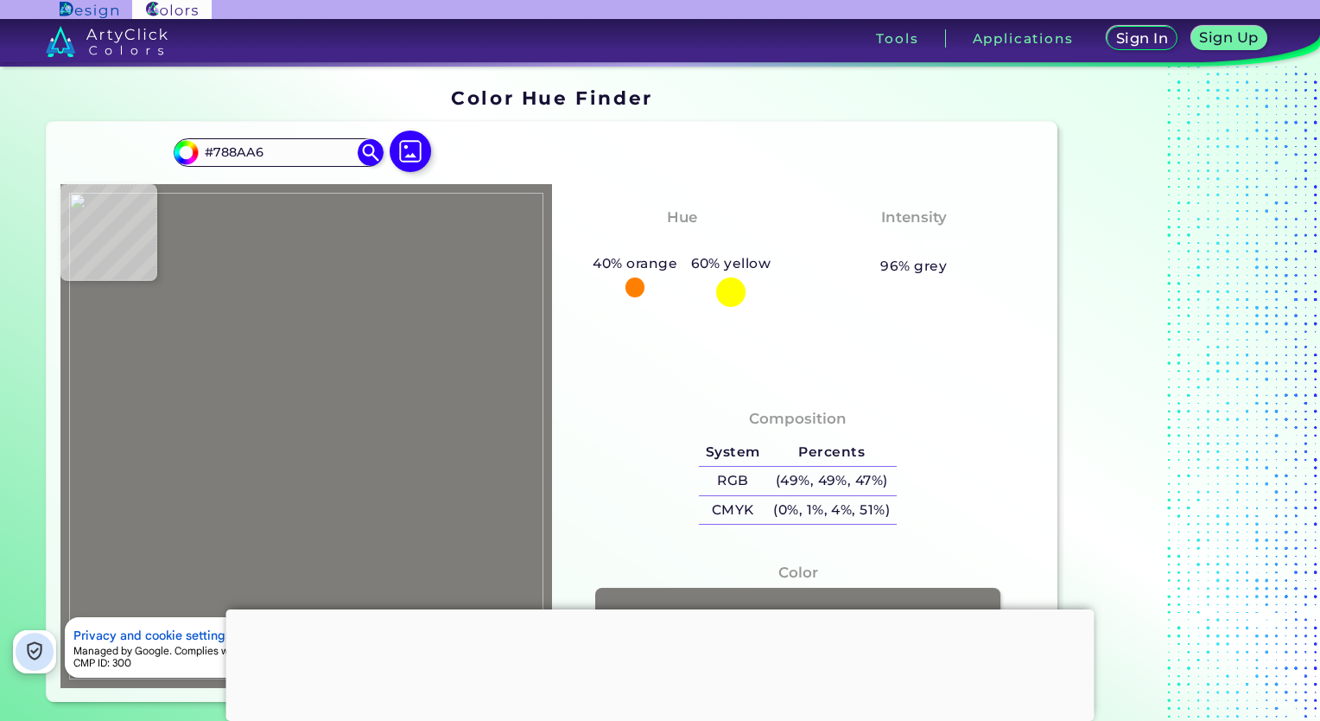
type input "#A7BCD4"
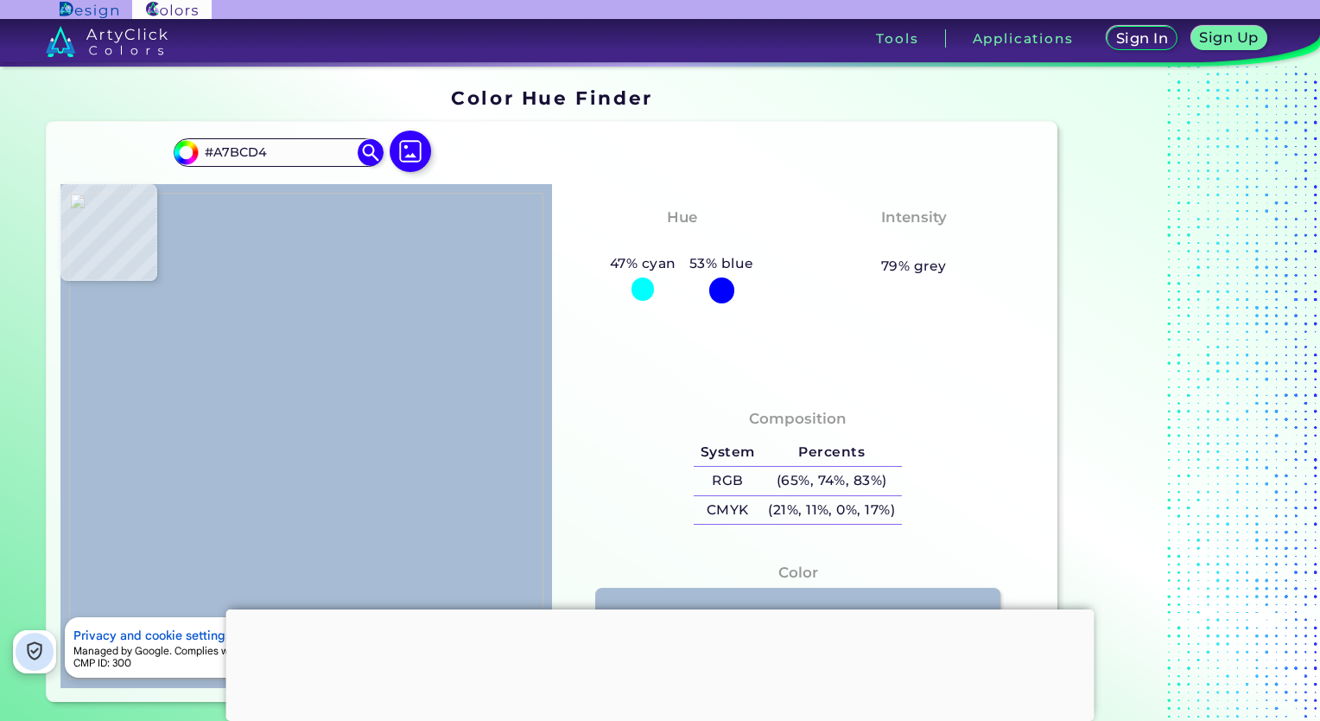
type input "#a5bad1"
type input "#A5BAD1"
type input "#a3b8d0"
type input "#A3B8D0"
type input "#a2b7d3"
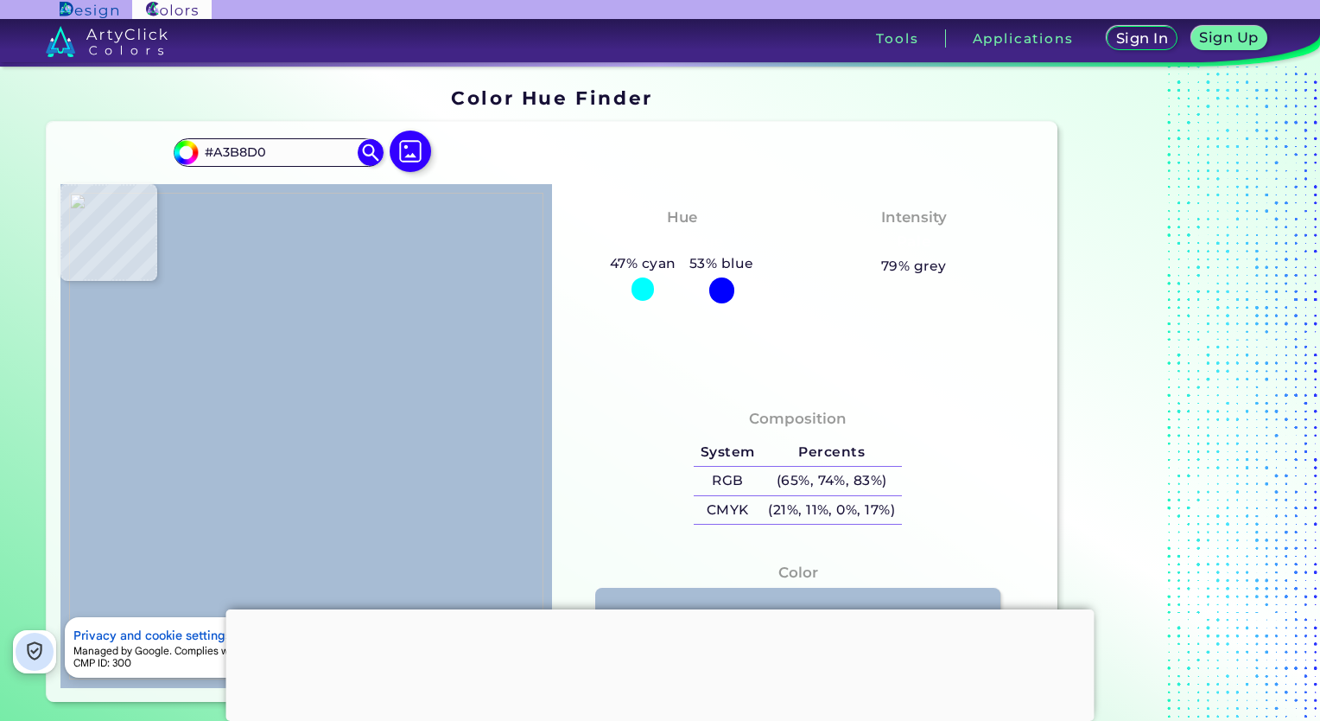
type input "#A2B7D3"
type input "#b3c8e3"
type input "#B3C8E3"
type input "#7f9ebe"
type input "#7F9EBE"
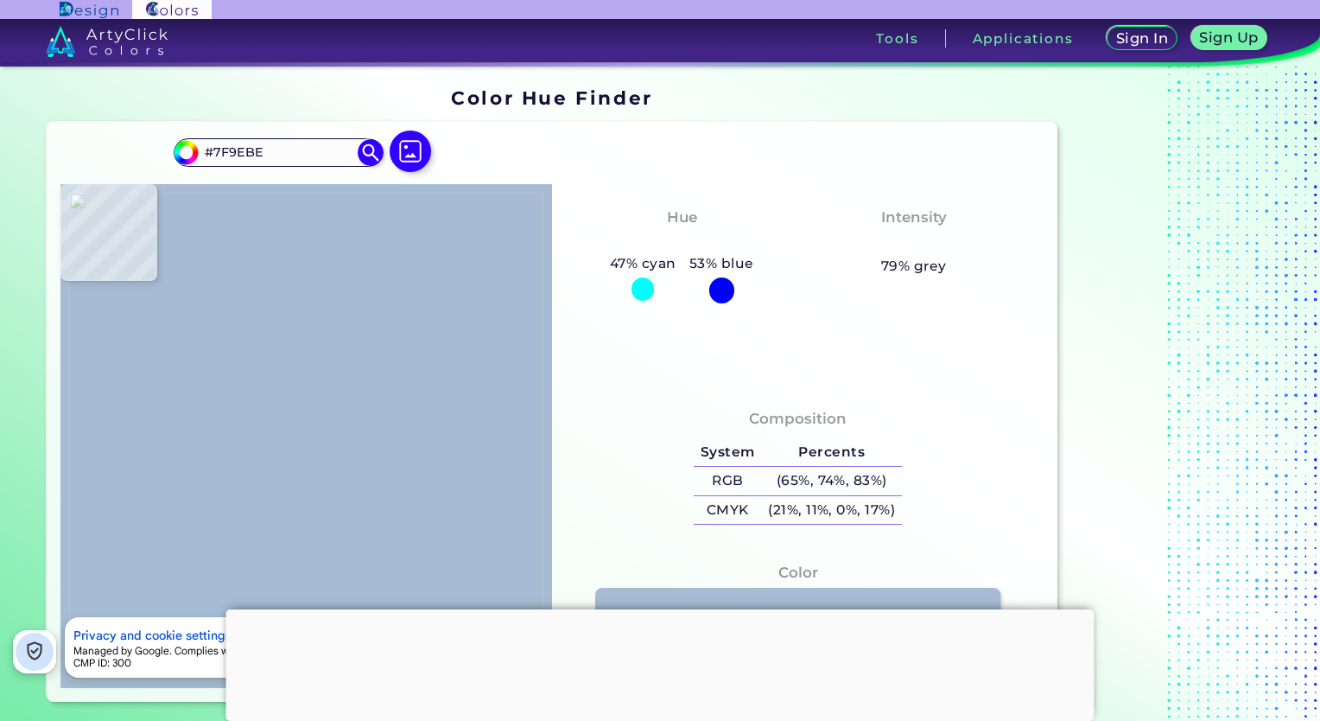
type input "#7c9cba"
type input "#7C9CBA"
type input "#7f9ebc"
type input "#7F9EBC"
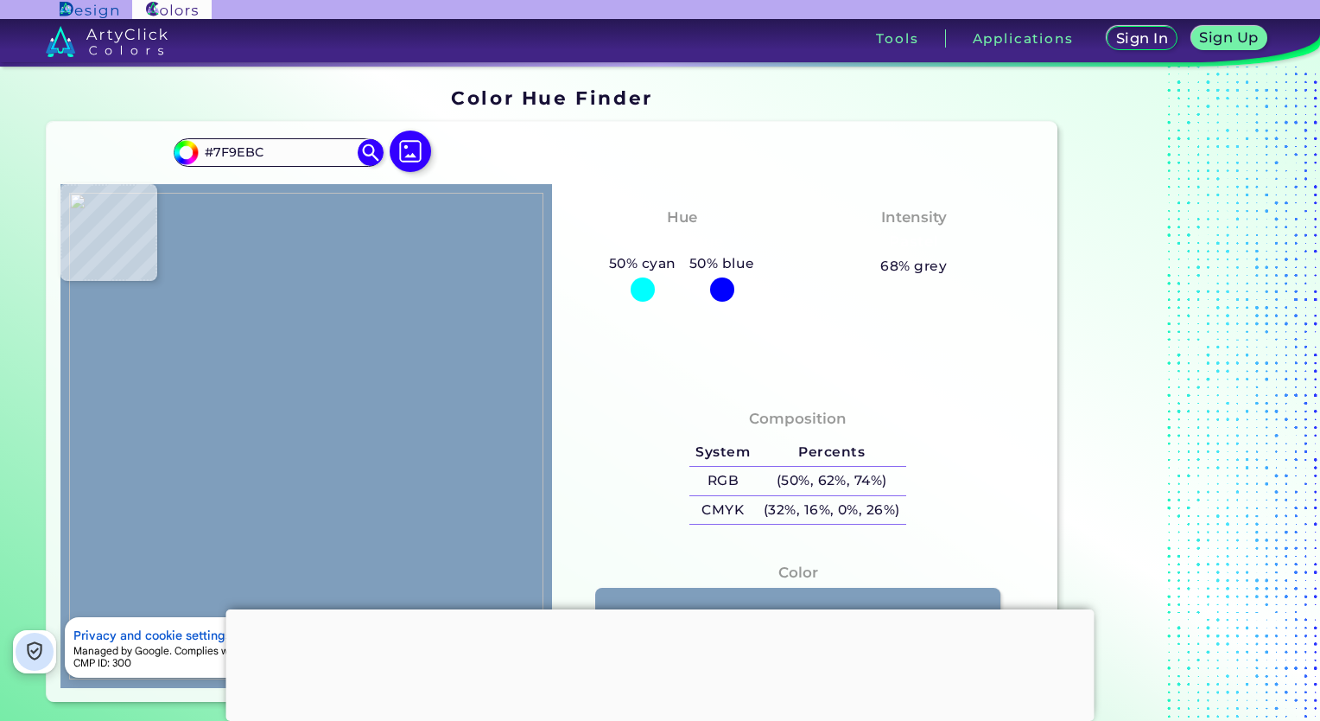
type input "#86a5c3"
type input "#86A5C3"
type input "#b5c7e0"
type input "#B5C7E0"
type input "#bdcfe9"
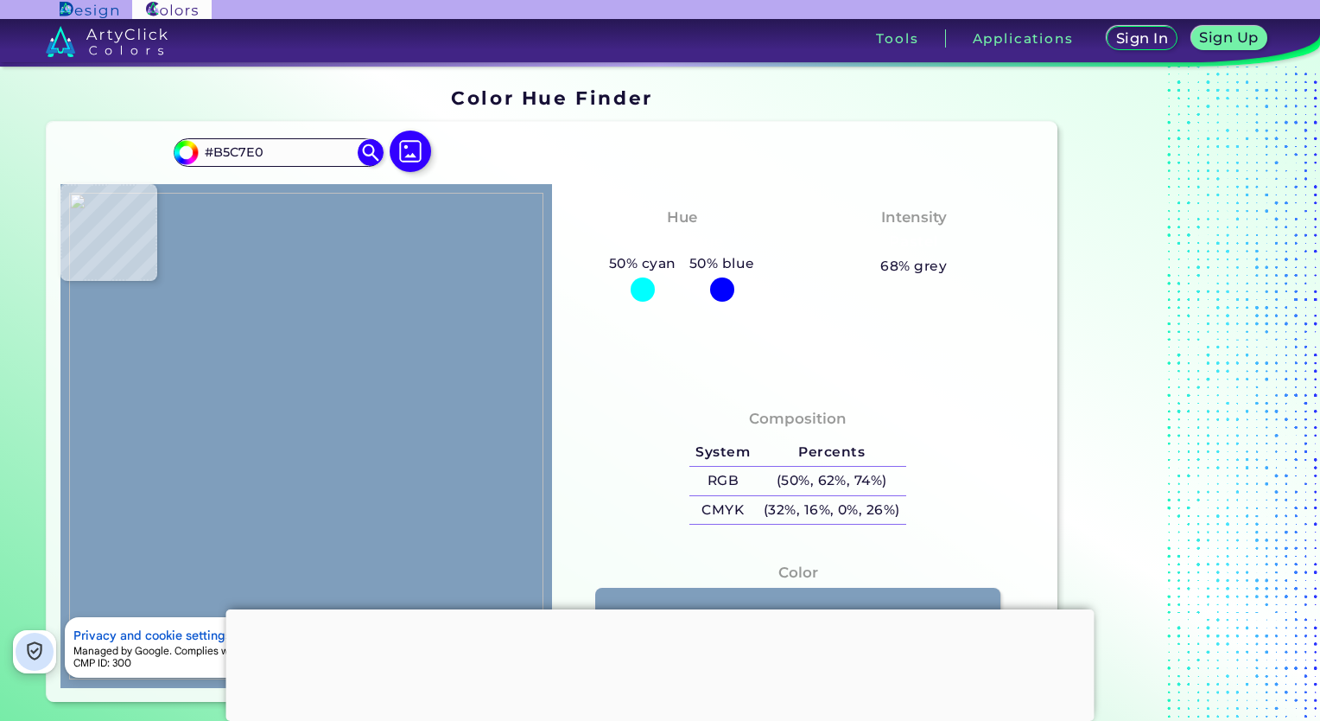
type input "#BDCFE9"
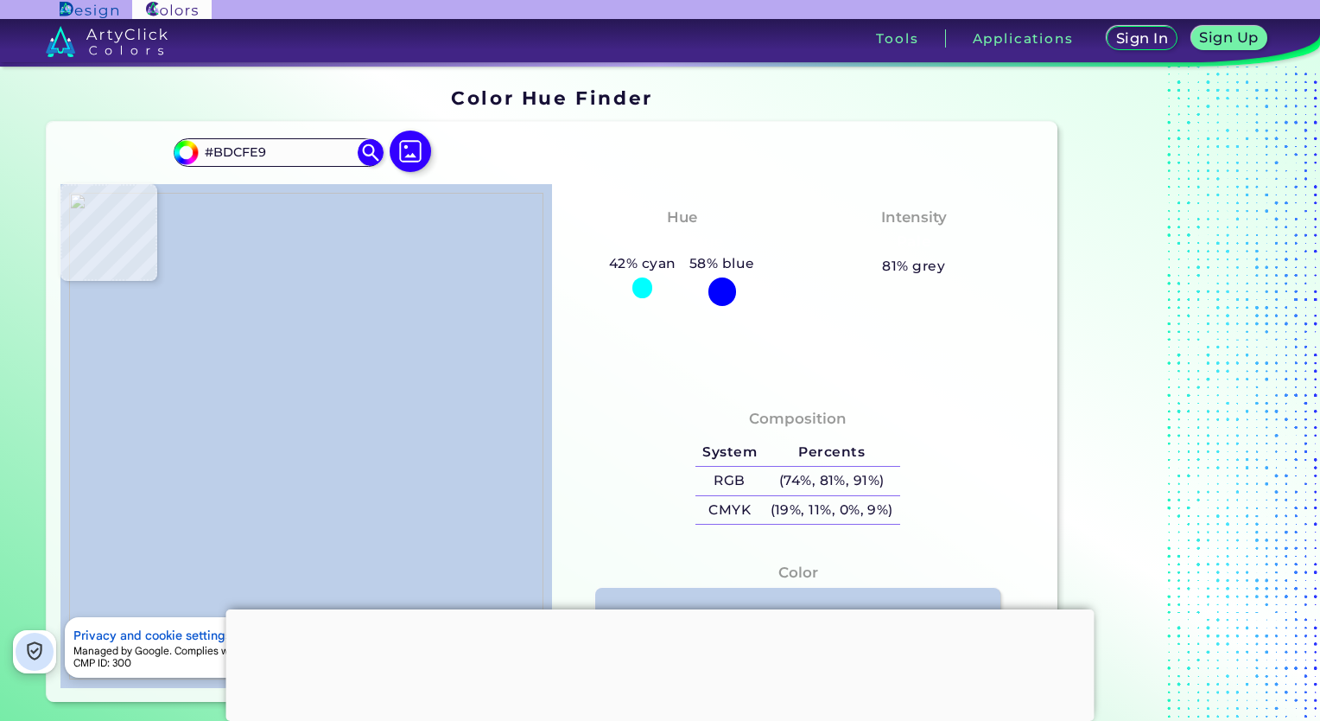
type input "#acc3e1"
type input "#ACC3E1"
type input "#8da4c0"
type input "#8DA4C0"
type input "#778da4"
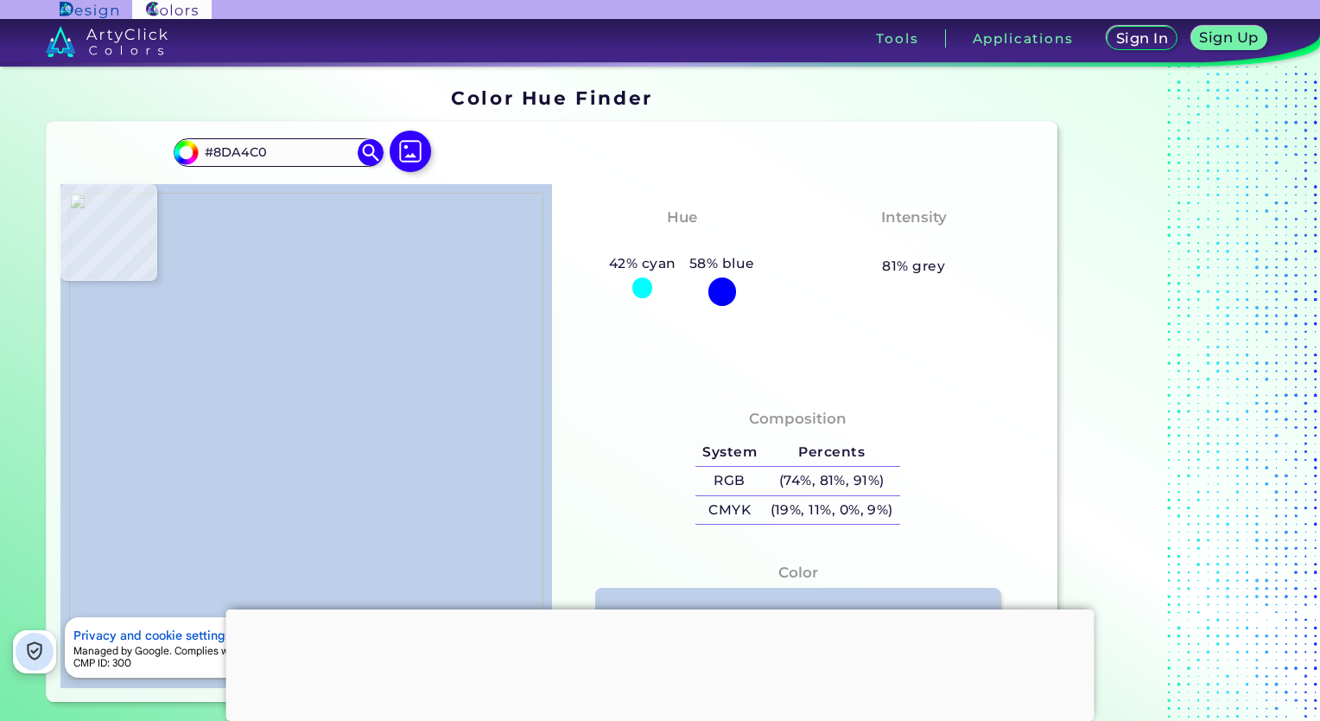
type input "#778DA4"
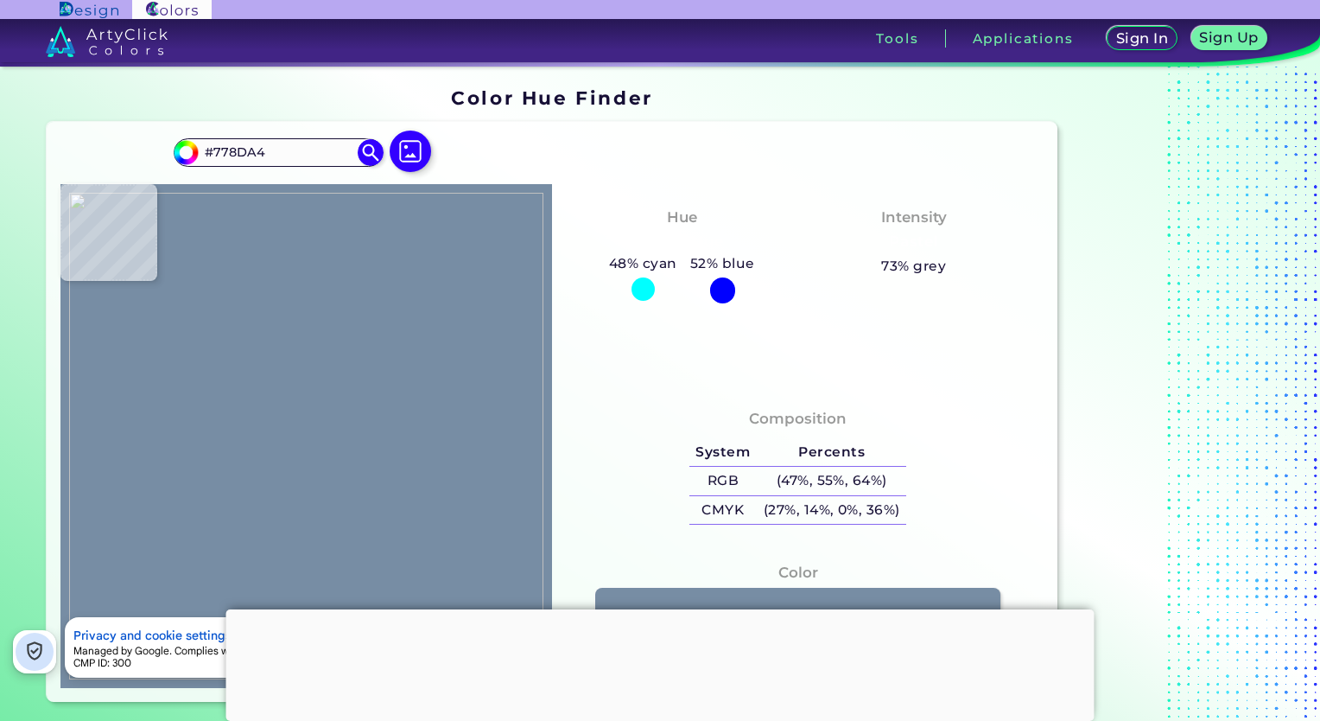
type input "#8da4c0"
type input "#8DA4C0"
type input "#acc3e1"
type input "#ACC3E1"
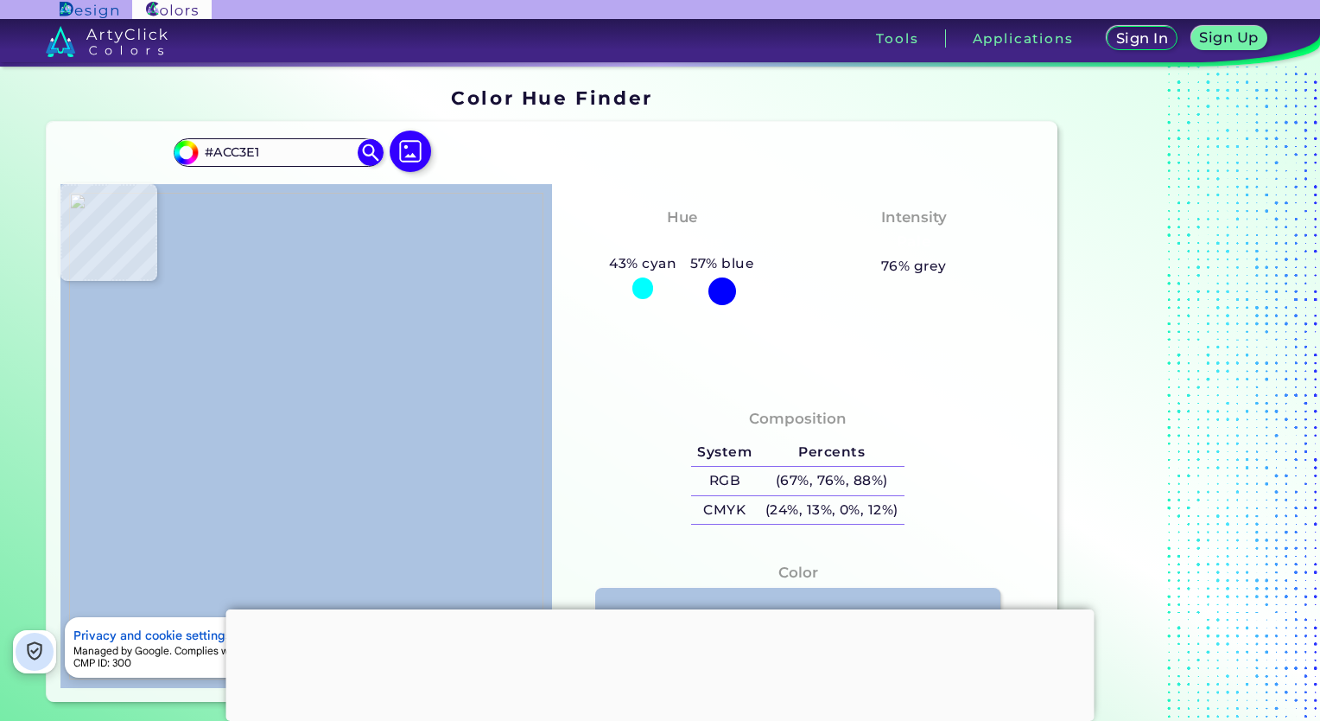
type input "#8da4c0"
type input "#8DA4C0"
type input "#778da4"
type input "#778DA4"
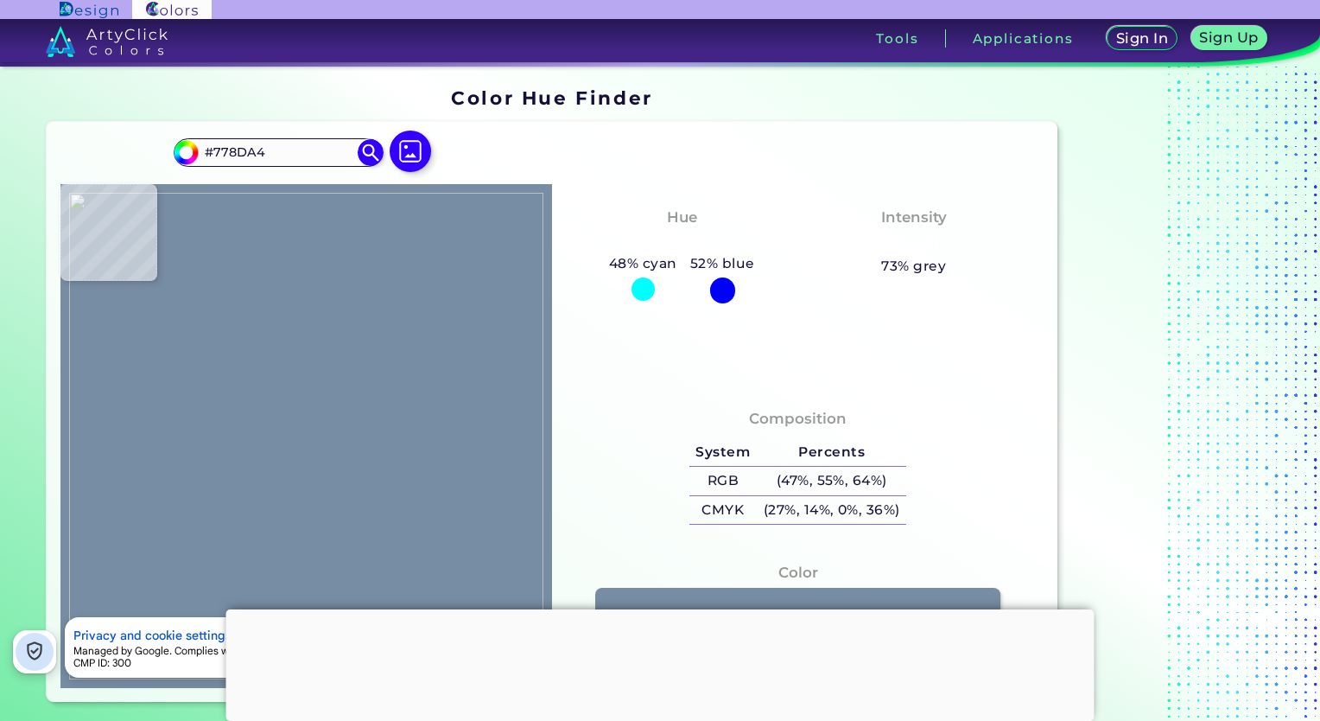
type input "#7890a6"
type input "#7890A6"
type input "#7e96ac"
type input "#7E96AC"
type input "#92abc7"
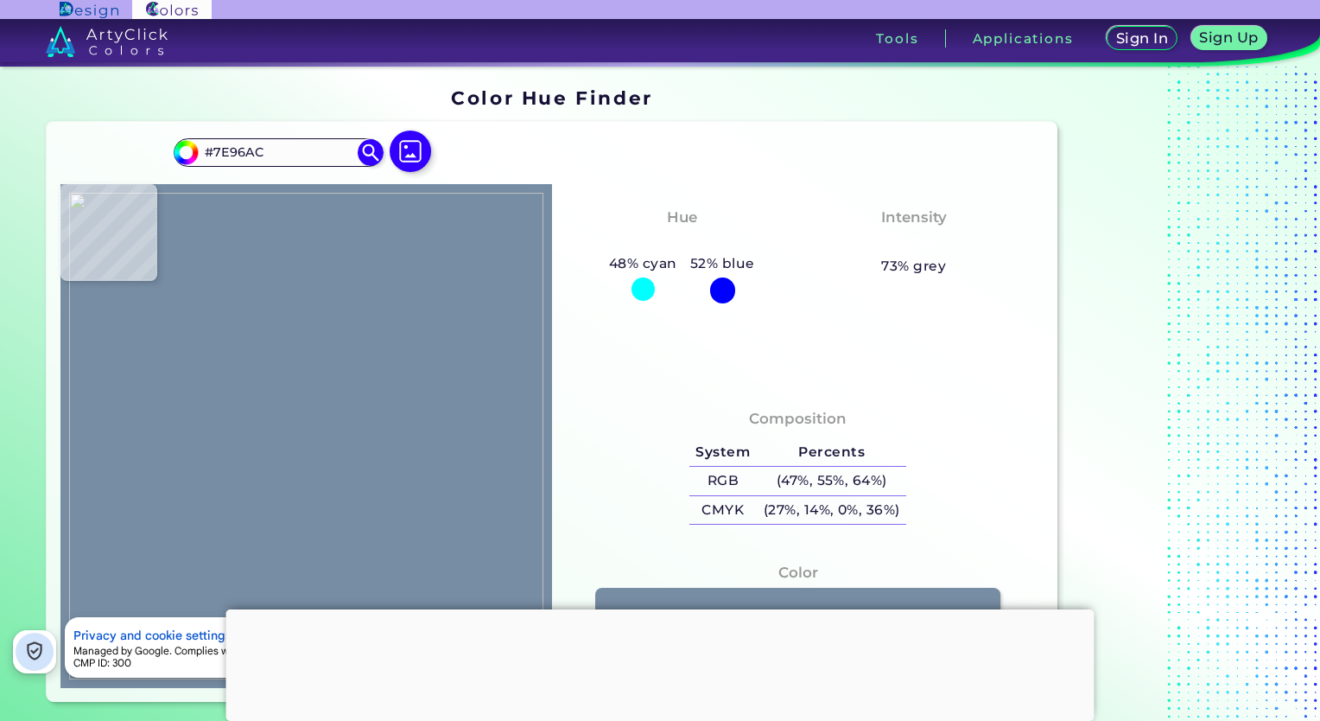
type input "#92ABC7"
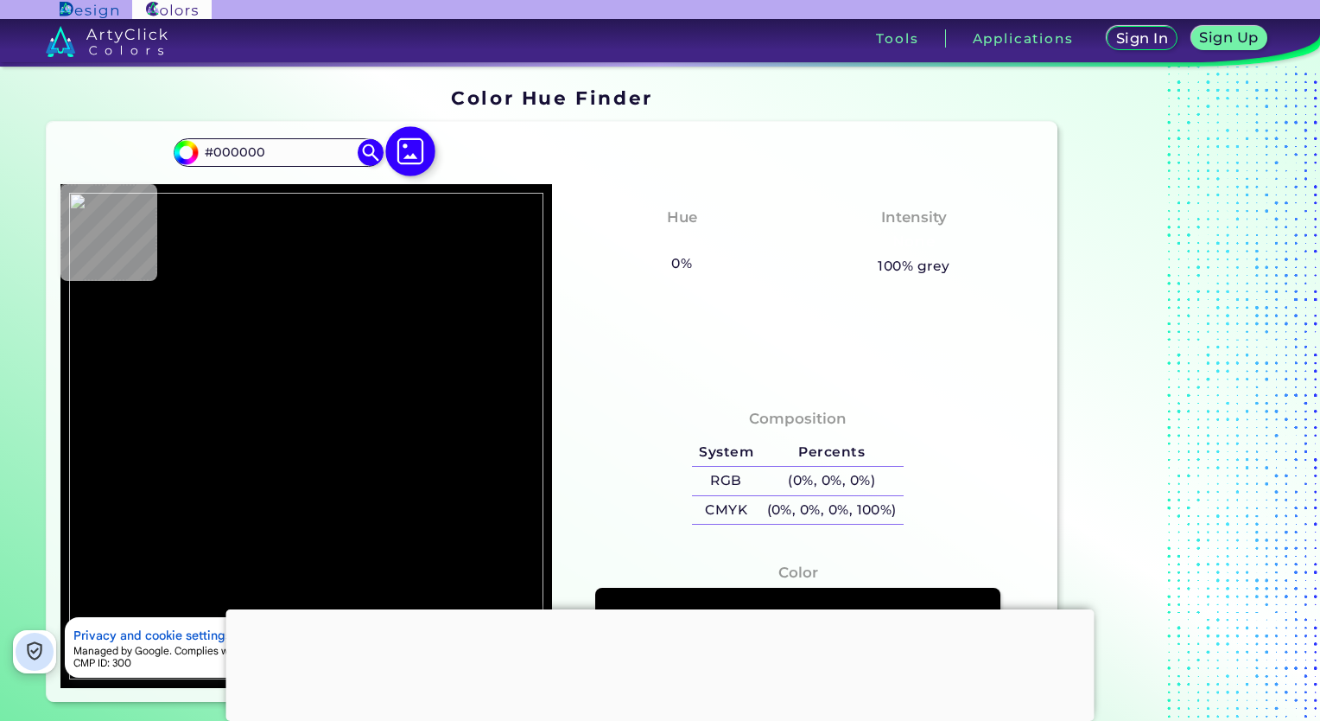
click at [424, 163] on img at bounding box center [411, 151] width 50 height 50
click at [0, 0] on input "file" at bounding box center [0, 0] width 0 height 0
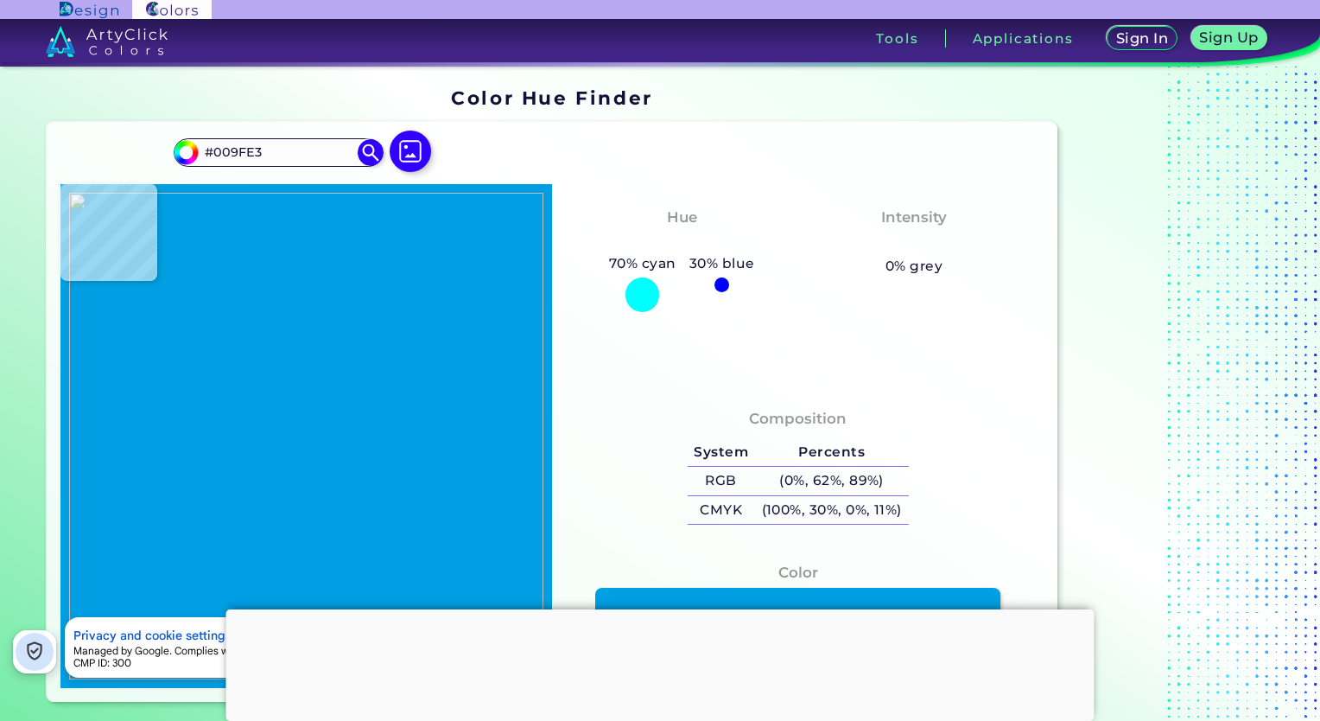
click at [435, 385] on img at bounding box center [306, 436] width 474 height 487
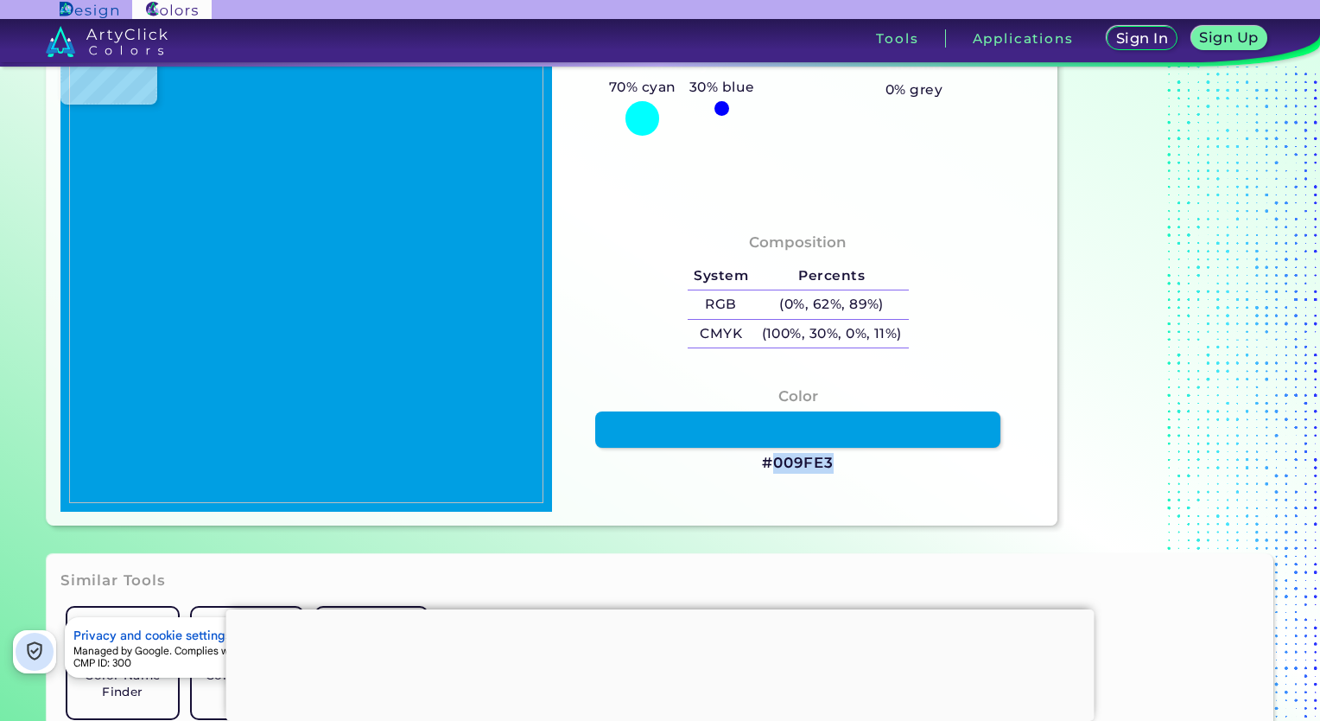
drag, startPoint x: 773, startPoint y: 460, endPoint x: 835, endPoint y: 461, distance: 61.4
click at [835, 461] on div "Color #009FE3" at bounding box center [798, 430] width 464 height 106
copy h3 "009FE3"
